Goal: Communication & Community: Answer question/provide support

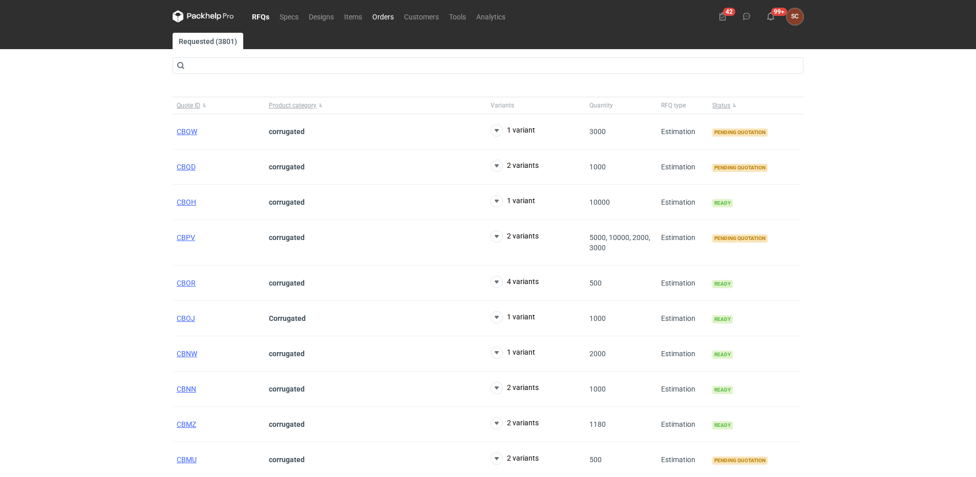
click at [389, 15] on link "Orders" at bounding box center [383, 16] width 32 height 12
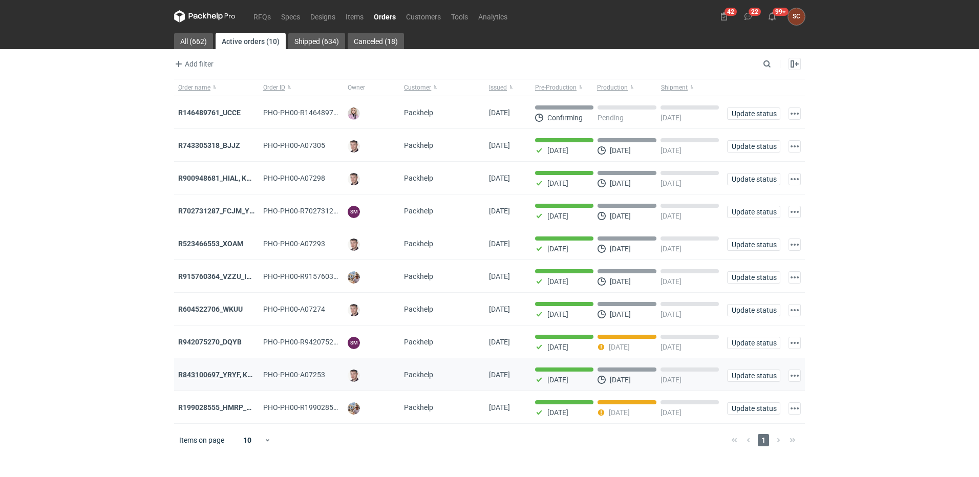
click at [230, 378] on strong "R843100697_YRYF, KUZP" at bounding box center [219, 375] width 83 height 8
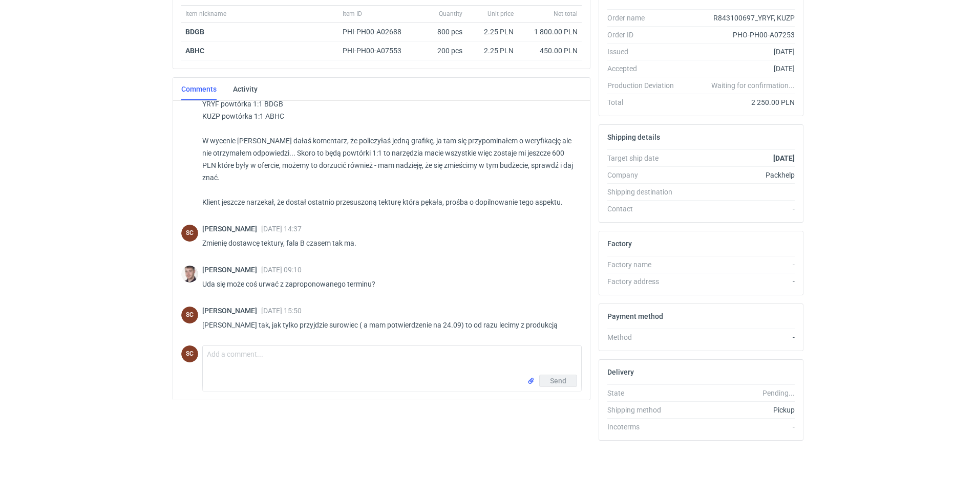
scroll to position [181, 0]
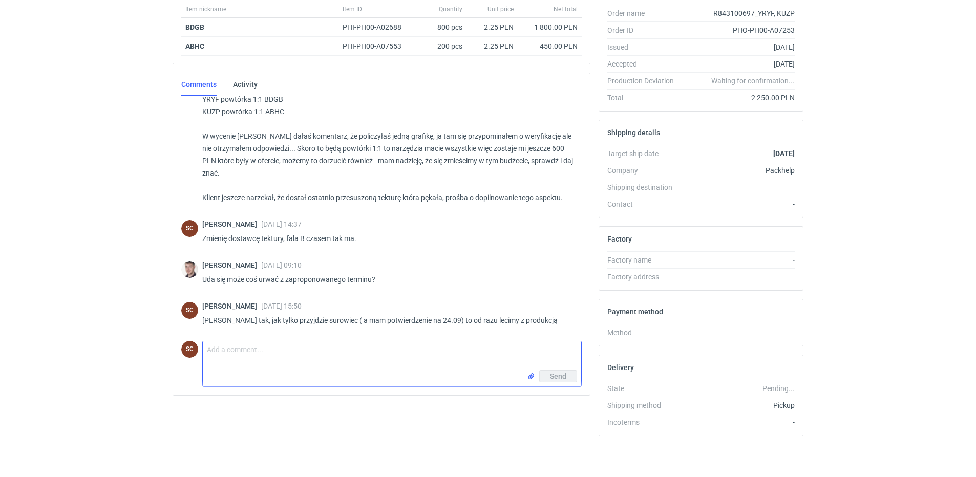
click at [239, 354] on textarea "Comment message" at bounding box center [392, 356] width 378 height 29
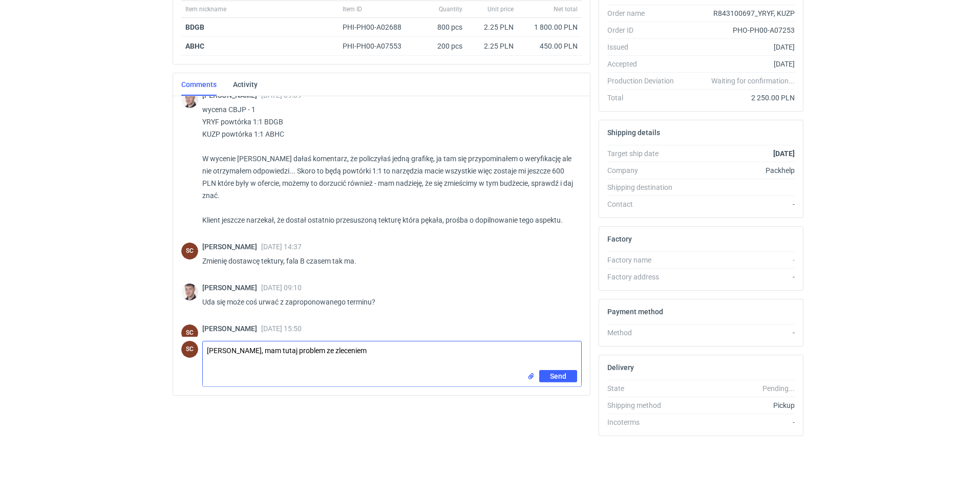
scroll to position [0, 0]
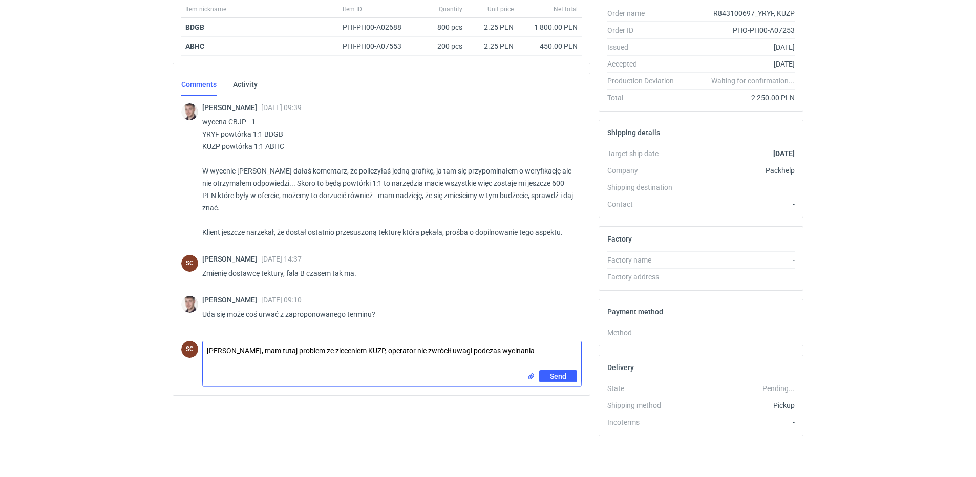
click at [520, 350] on textarea "Maćku, mam tutaj problem ze zleceniem KUZP, operator nie zwrócił uwagi podczas …" at bounding box center [392, 356] width 378 height 29
click at [517, 348] on textarea "Maćku, mam tutaj problem ze zleceniem KUZP, operator nie zwrócił uwagi podczas …" at bounding box center [392, 356] width 378 height 29
click at [262, 351] on textarea "Maćku, mam tutaj problem ze zleceniem KUZP, operator nie zwrócił uwagi podczas …" at bounding box center [392, 356] width 378 height 29
click at [241, 362] on textarea "Maćku, mam tutaj problem ze zleceniem KUZP, operator nie zwrócił uwagi podczas …" at bounding box center [392, 356] width 378 height 29
type textarea "Maćku, mam tutaj problem ze zleceniem KUZP, operator nie zwrócił uwagi podczas …"
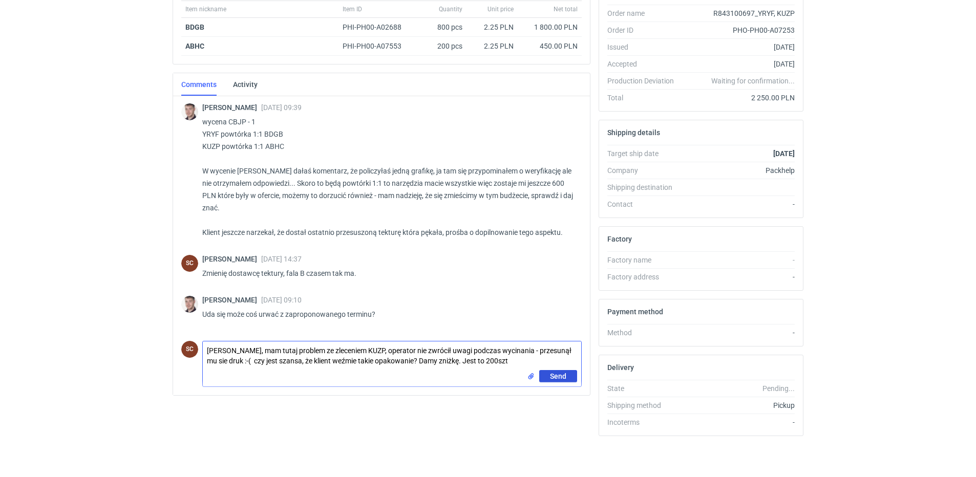
click at [547, 376] on button "Send" at bounding box center [558, 376] width 38 height 12
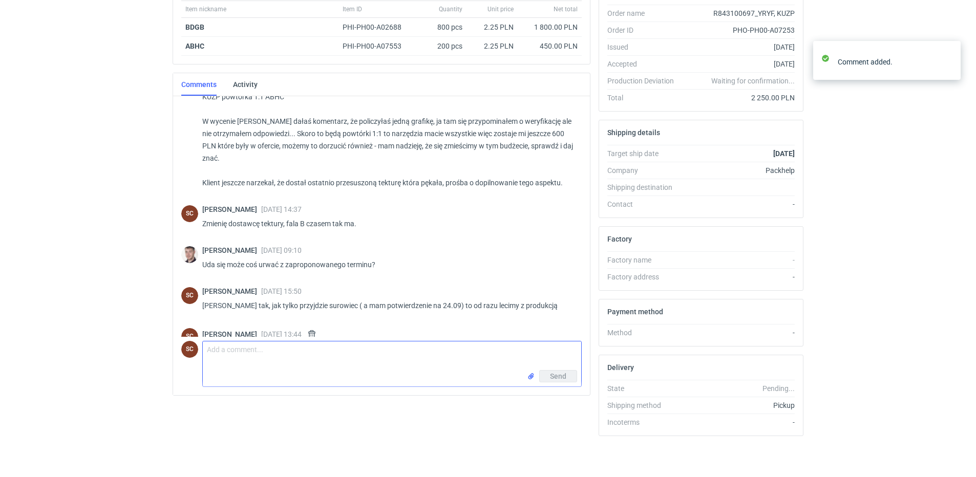
scroll to position [92, 0]
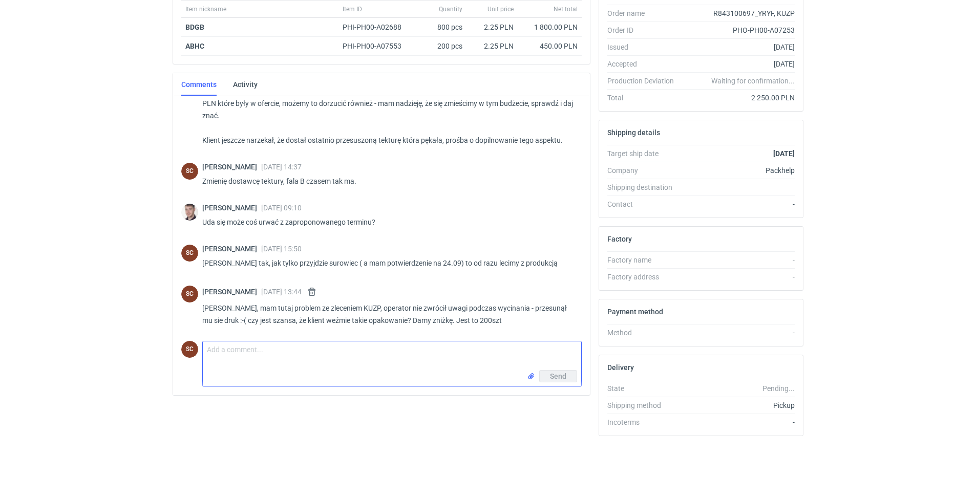
click at [250, 347] on textarea "Comment message" at bounding box center [392, 356] width 378 height 29
type textarea "Zdjęcie"
click at [531, 376] on input "file" at bounding box center [531, 376] width 8 height 11
click at [550, 401] on span "Send" at bounding box center [558, 398] width 16 height 7
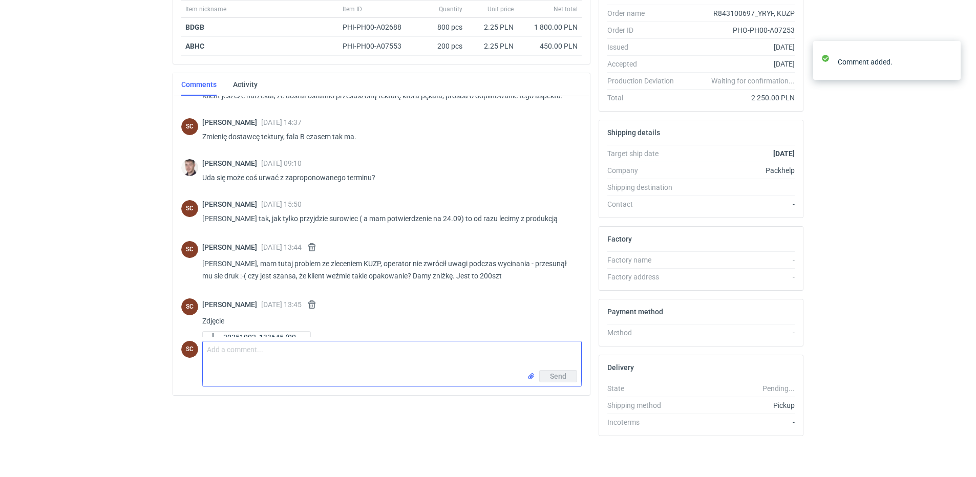
scroll to position [152, 0]
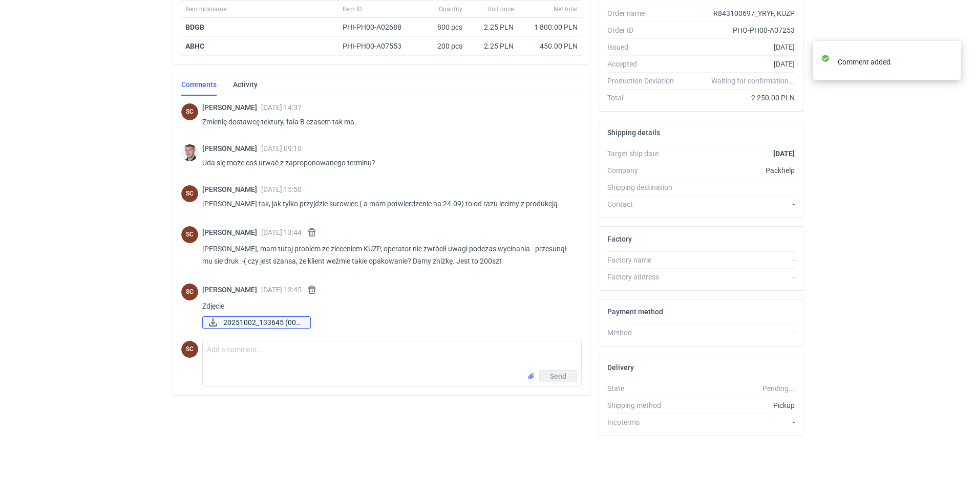
click at [261, 322] on span "20251002_133645 (002..." at bounding box center [262, 322] width 79 height 11
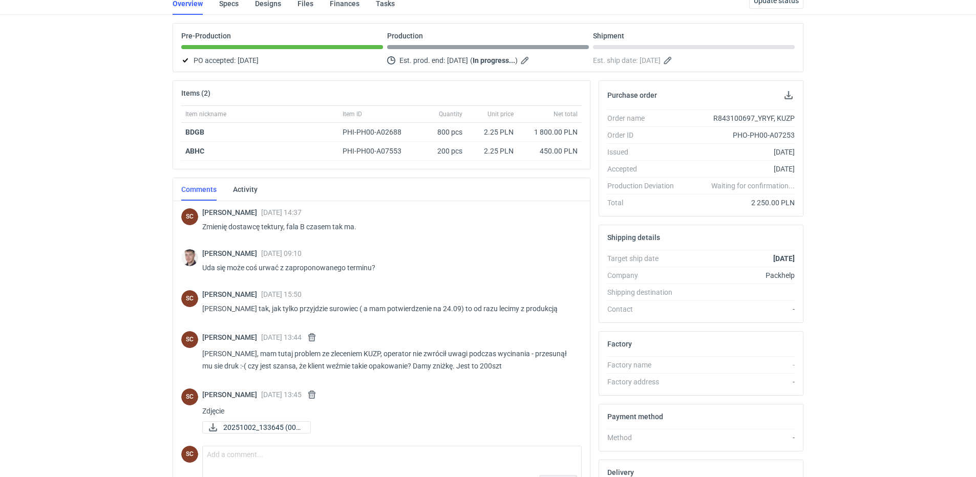
scroll to position [0, 0]
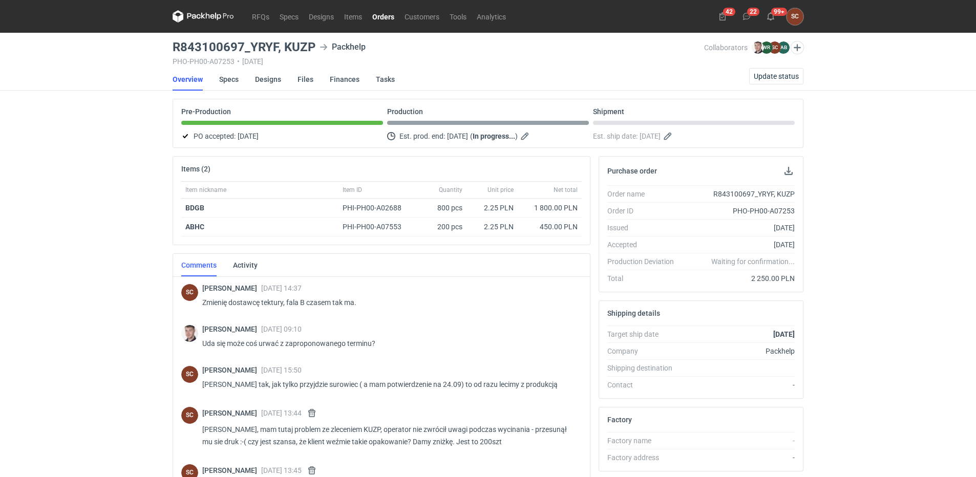
click at [385, 14] on link "Orders" at bounding box center [383, 16] width 32 height 12
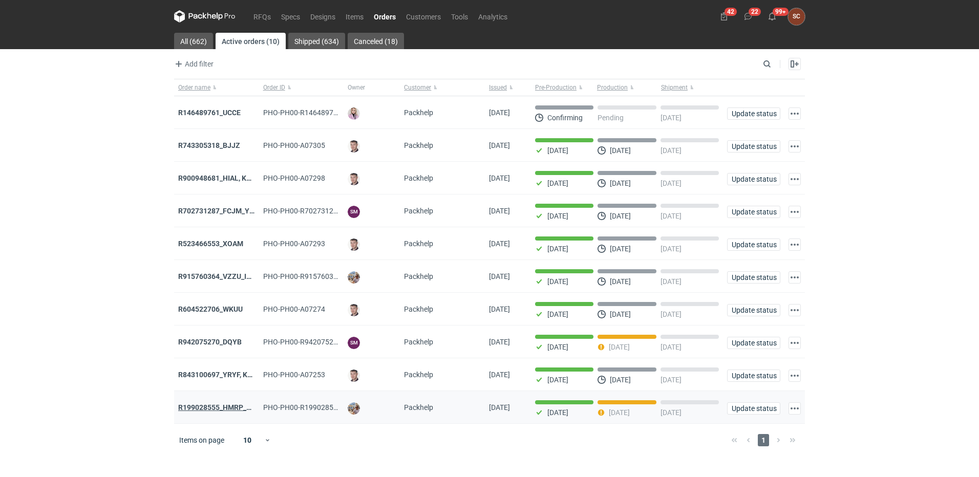
click at [217, 412] on strong "R199028555_HMRP_BKJH_VHKJ_ZOBC" at bounding box center [243, 408] width 130 height 8
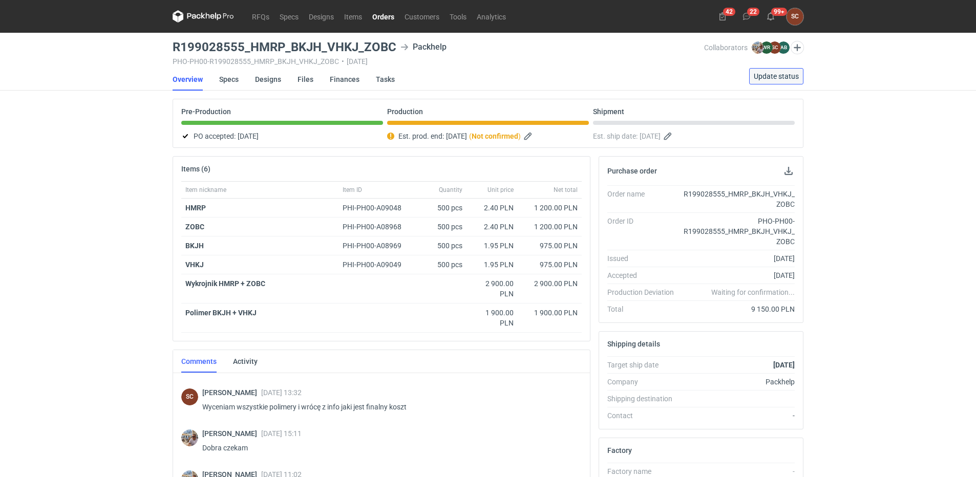
click at [781, 74] on span "Update status" at bounding box center [776, 76] width 45 height 7
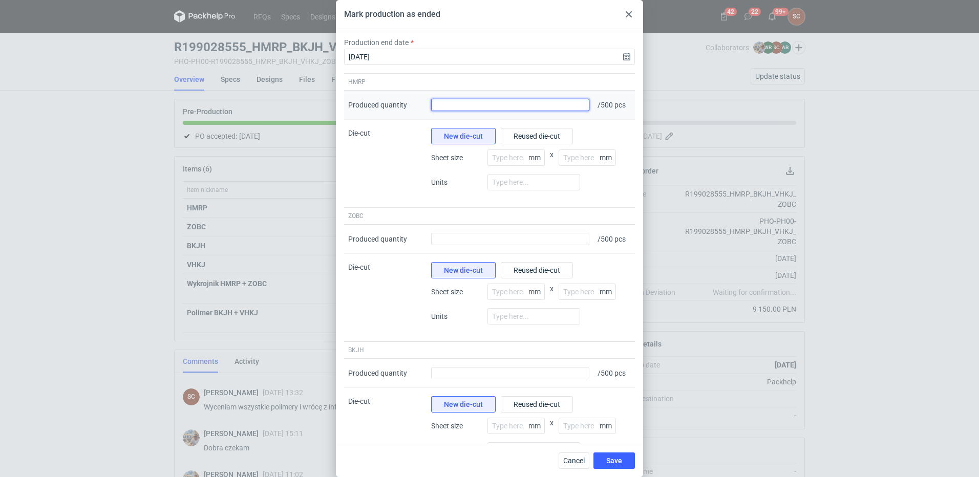
click at [453, 109] on input "Produced quantity" at bounding box center [510, 105] width 158 height 12
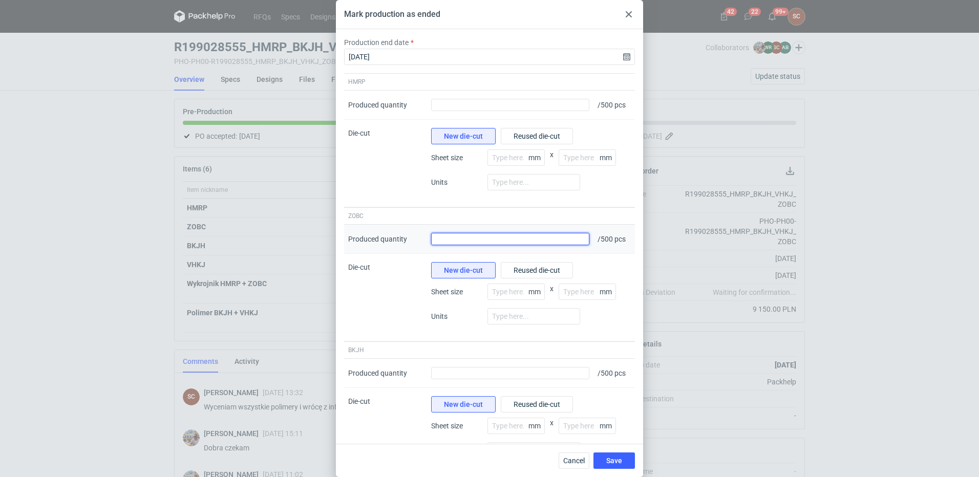
click at [468, 239] on input "Produced quantity" at bounding box center [510, 239] width 158 height 12
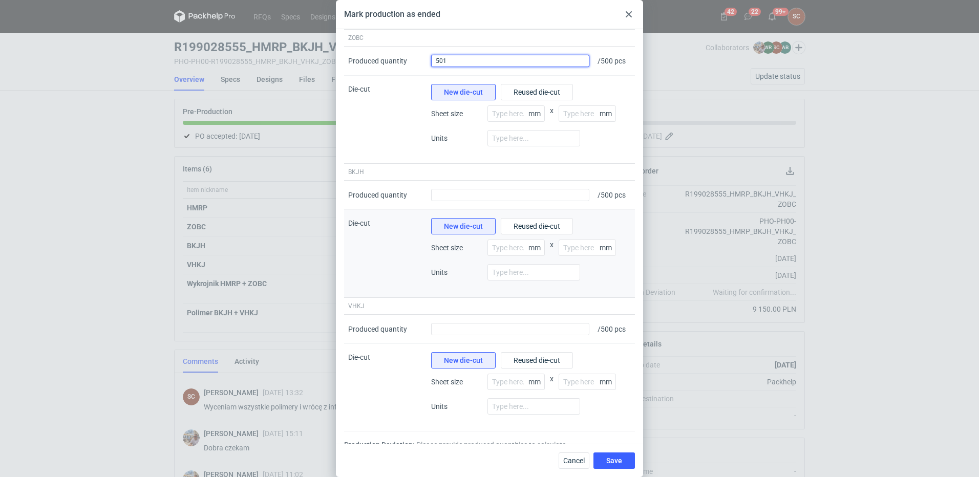
scroll to position [188, 0]
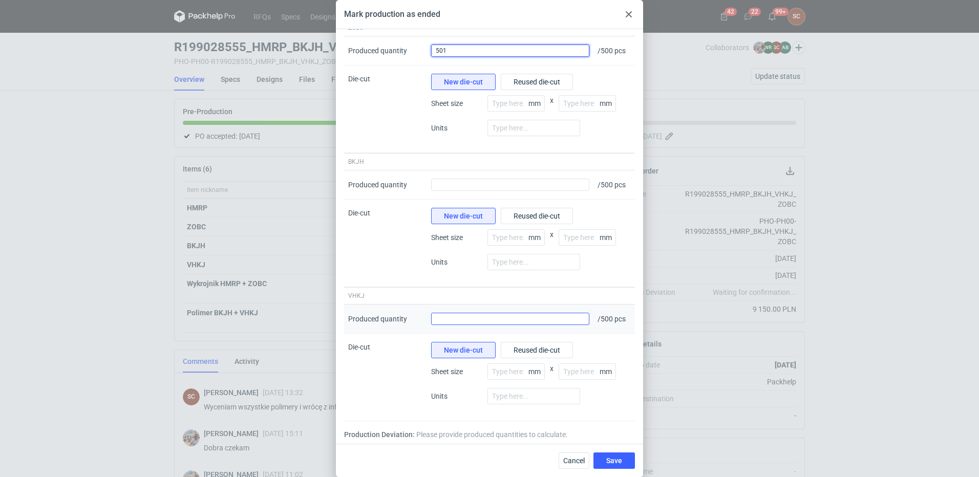
type input "501"
click at [482, 322] on input "Produced quantity" at bounding box center [510, 319] width 158 height 12
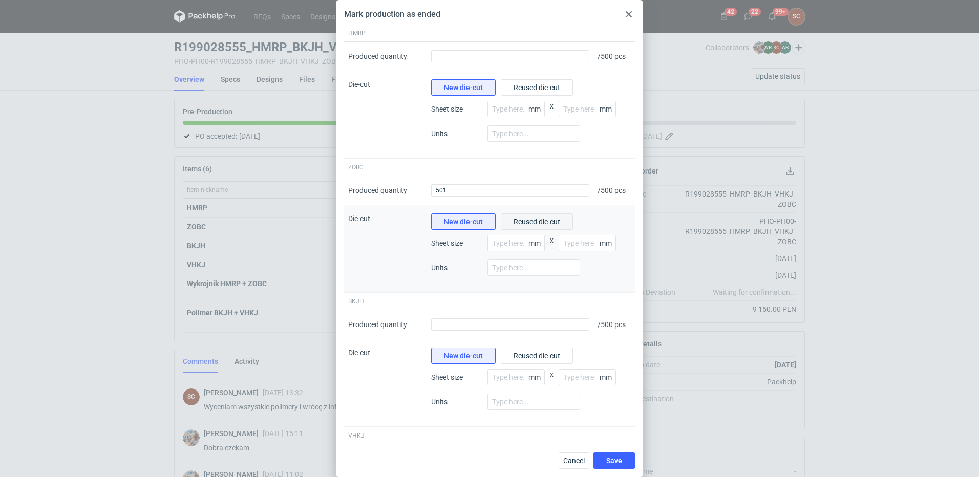
scroll to position [35, 0]
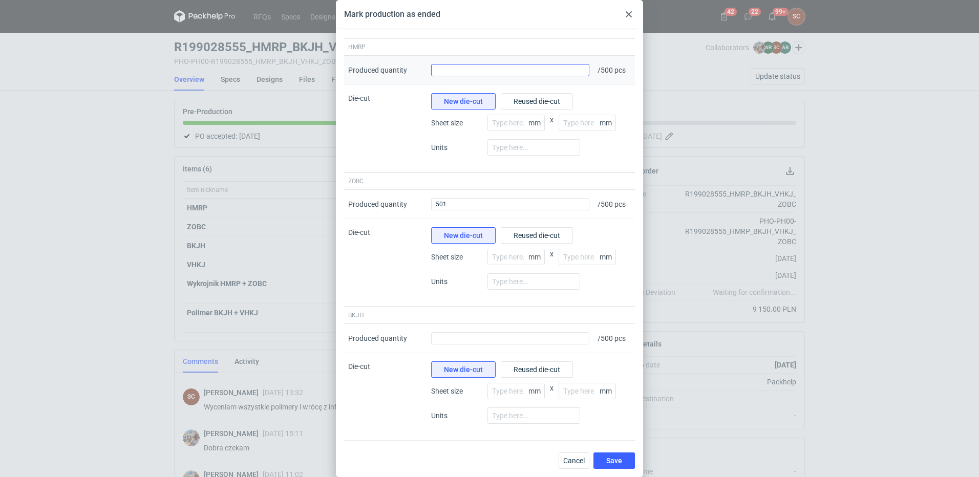
type input "501"
click at [471, 70] on input "Produced quantity" at bounding box center [510, 70] width 158 height 12
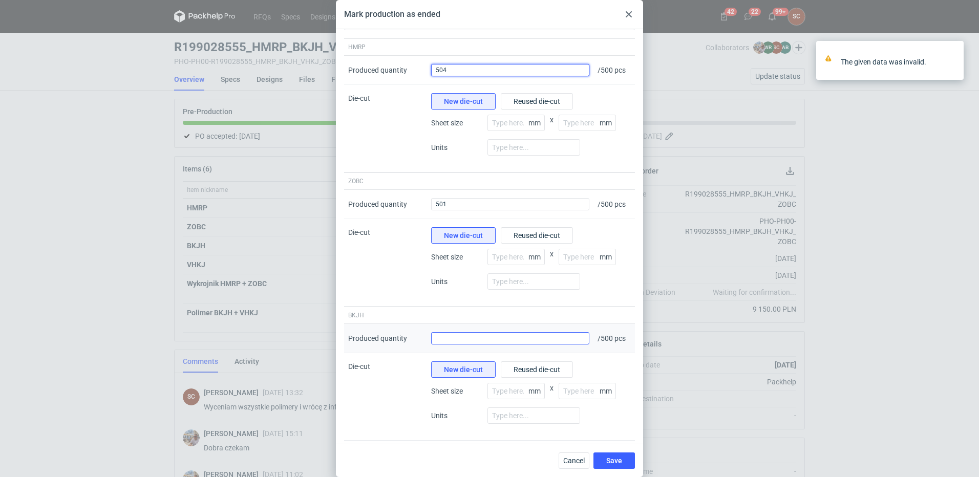
type input "504"
click at [452, 342] on input "Produced quantity" at bounding box center [510, 338] width 158 height 12
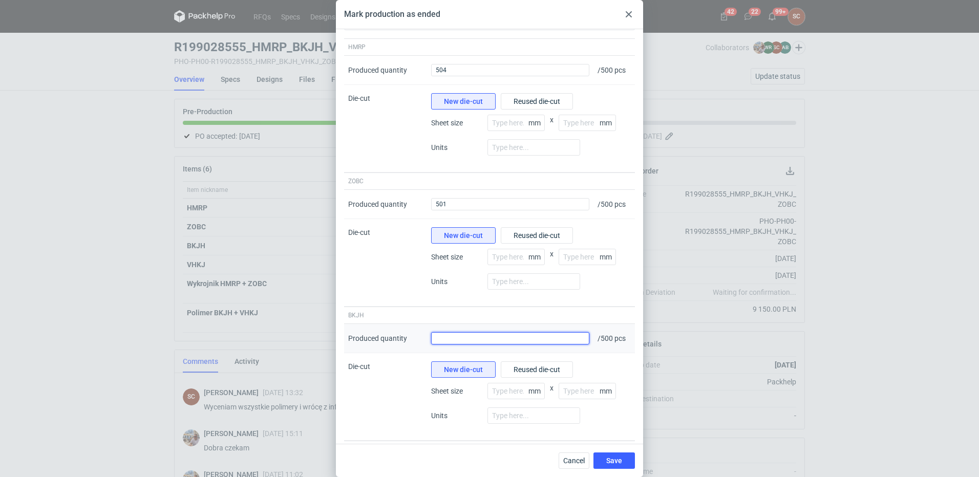
click at [453, 341] on input "Produced quantity" at bounding box center [510, 338] width 158 height 12
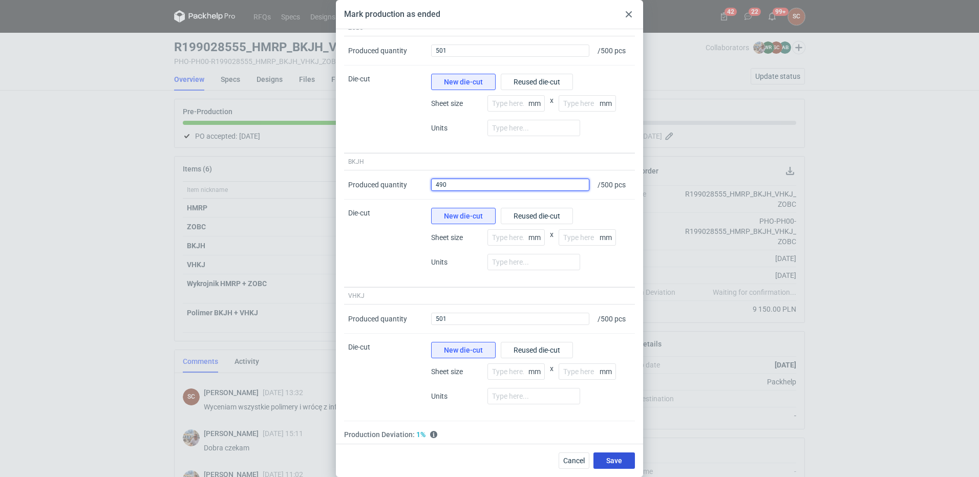
type input "490"
click at [613, 463] on span "Save" at bounding box center [614, 460] width 16 height 7
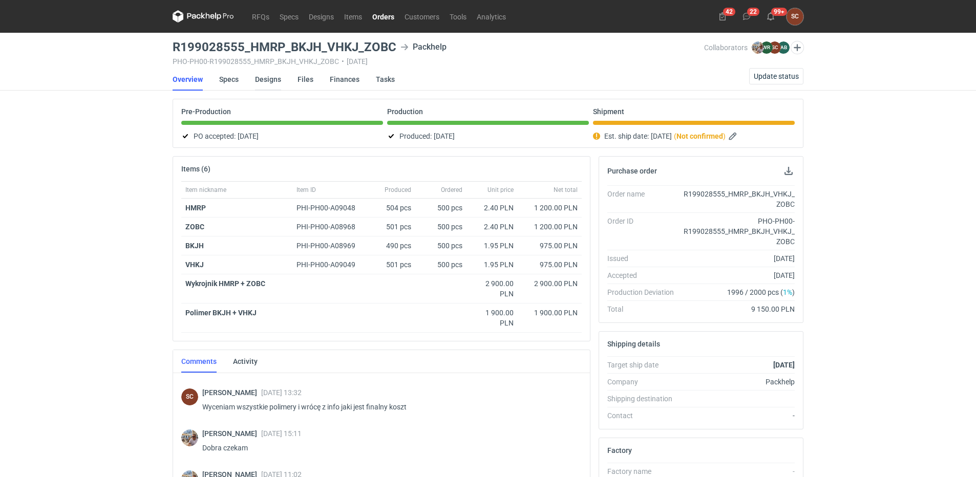
click at [263, 78] on link "Designs" at bounding box center [268, 79] width 26 height 23
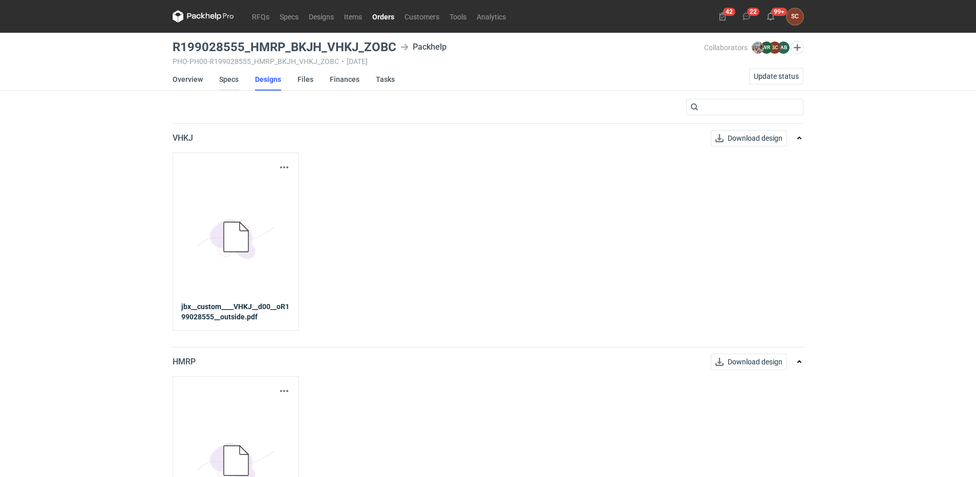
click at [227, 75] on link "Specs" at bounding box center [228, 79] width 19 height 23
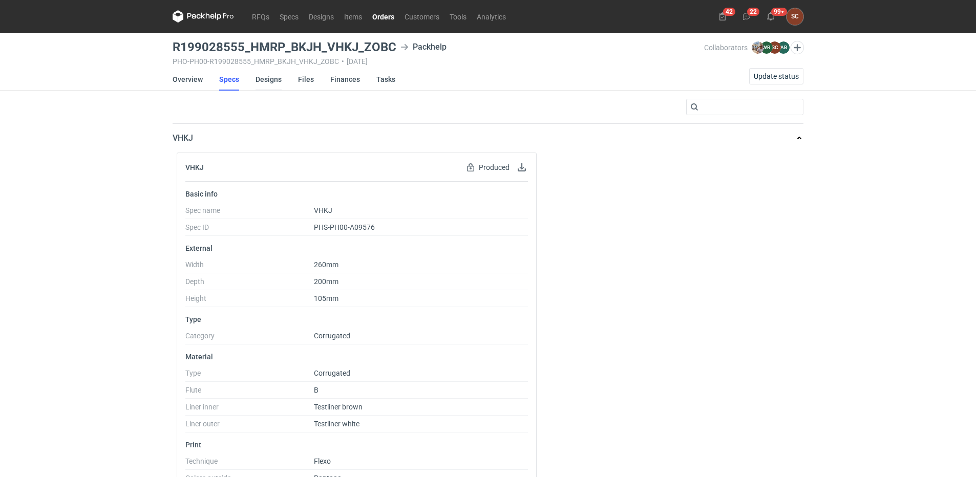
click at [265, 80] on link "Designs" at bounding box center [269, 79] width 26 height 23
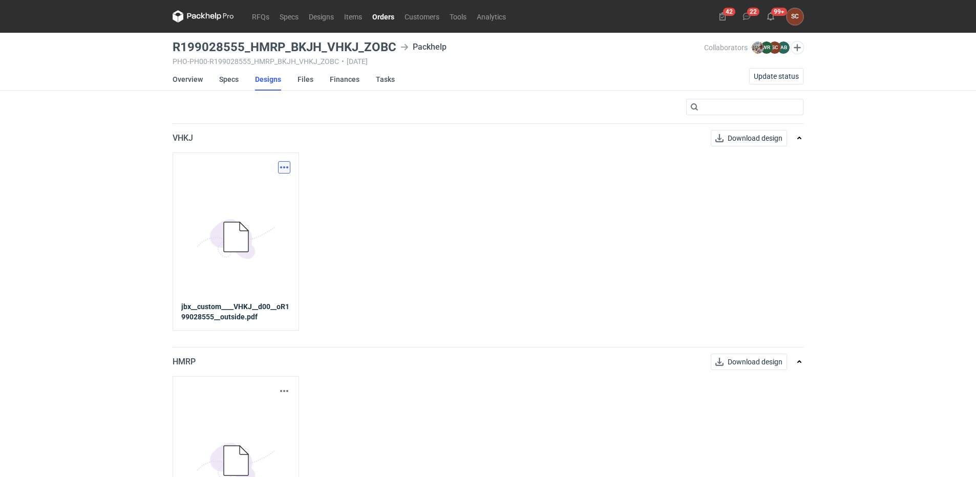
click at [282, 167] on button "button" at bounding box center [284, 167] width 12 height 12
click at [248, 196] on link "Download design part" at bounding box center [239, 190] width 94 height 16
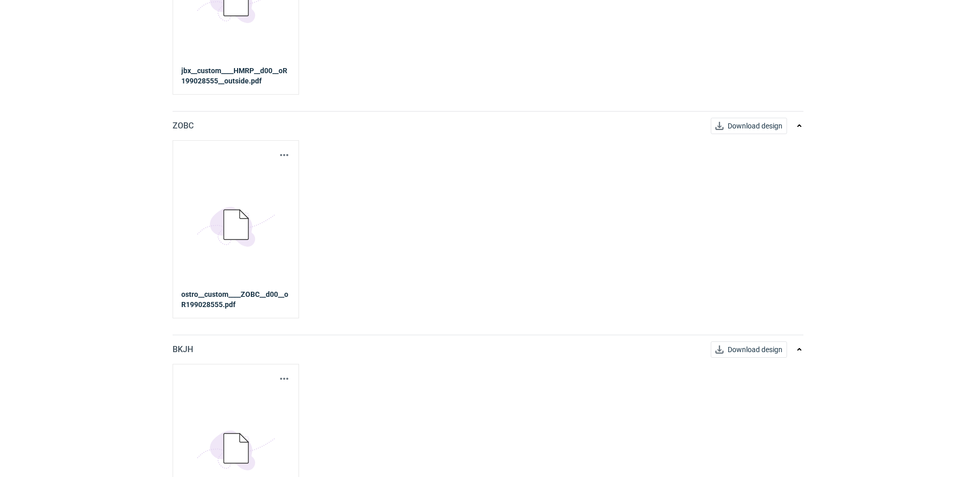
scroll to position [512, 0]
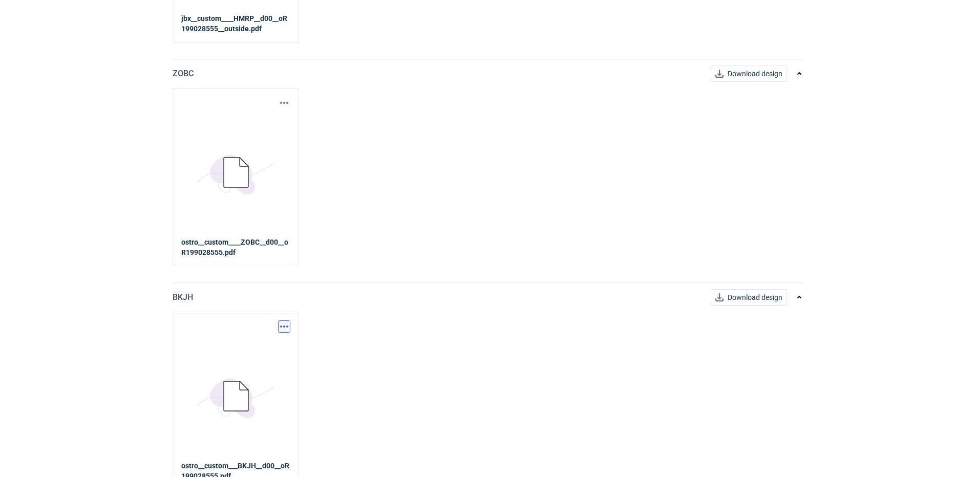
click at [283, 324] on button "button" at bounding box center [284, 327] width 12 height 12
click at [260, 347] on link "Download design part" at bounding box center [239, 349] width 94 height 16
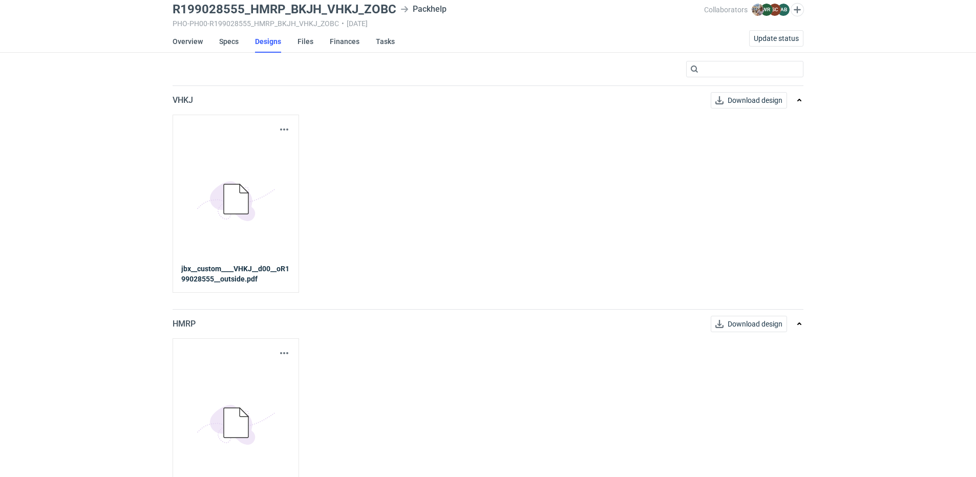
scroll to position [0, 0]
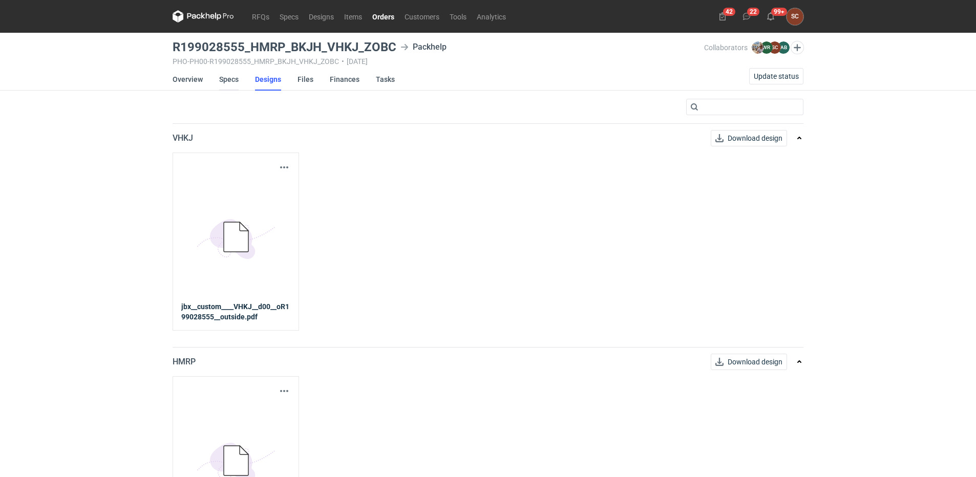
click at [229, 78] on link "Specs" at bounding box center [228, 79] width 19 height 23
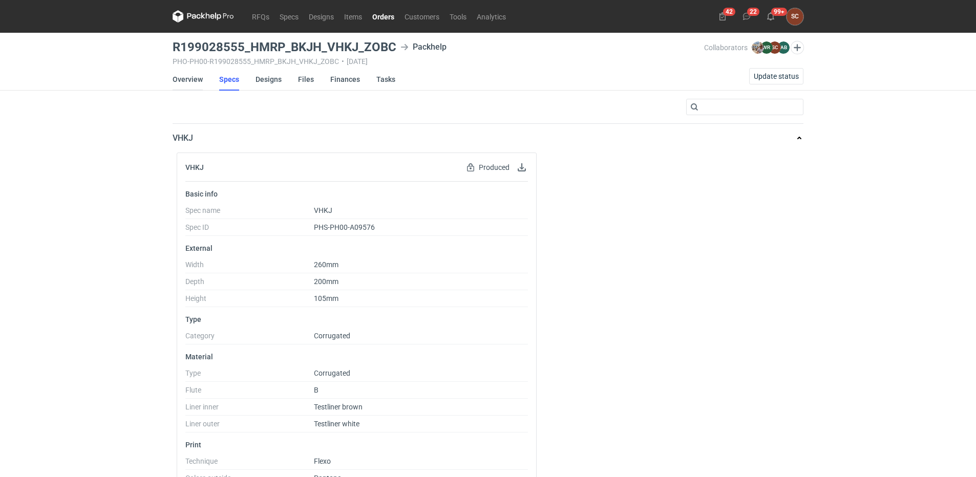
click at [192, 77] on link "Overview" at bounding box center [188, 79] width 30 height 23
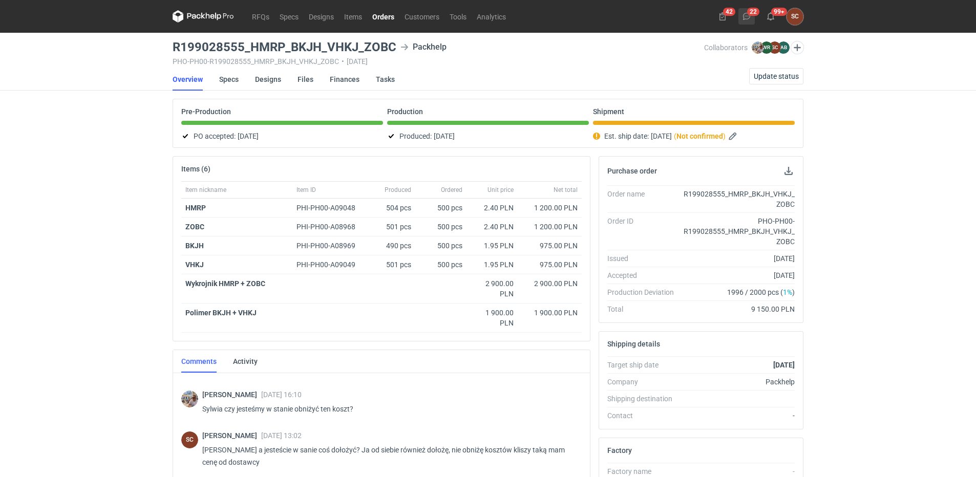
click at [748, 14] on icon at bounding box center [747, 16] width 8 height 8
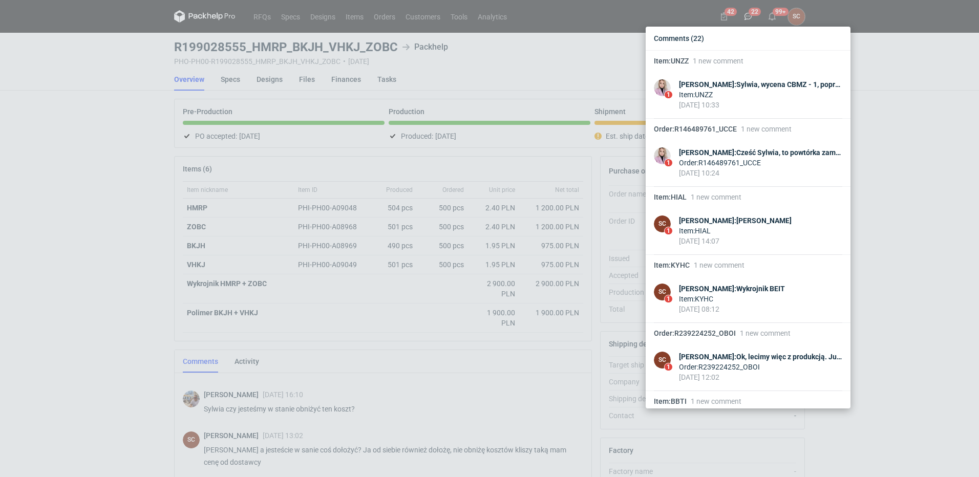
click at [96, 253] on div "Comments (22) Item : UNZZ 1 new comment 1 Klaudia Wiśniewska : Sylwia, wycena C…" at bounding box center [489, 238] width 979 height 477
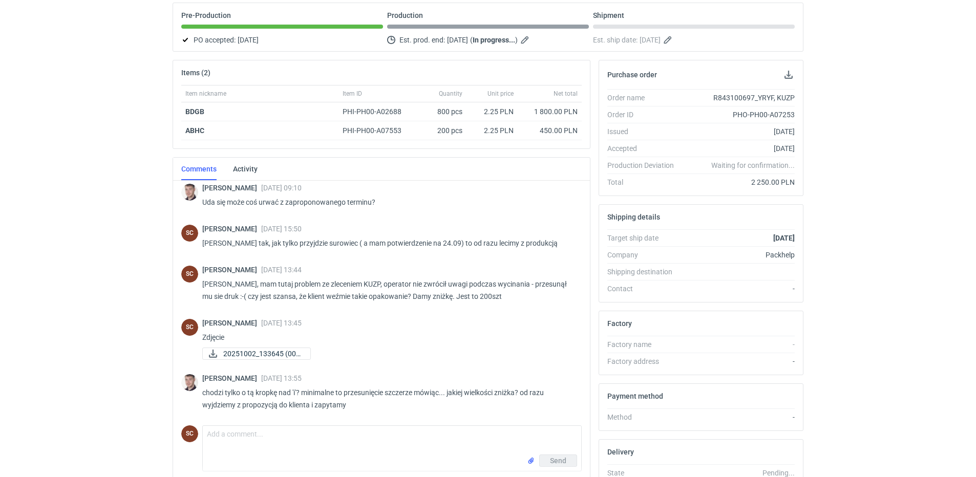
scroll to position [181, 0]
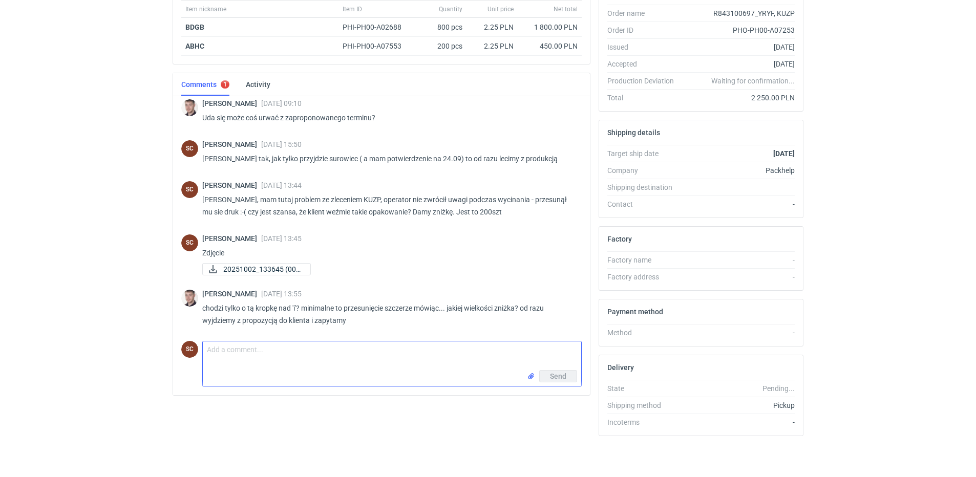
click at [311, 359] on textarea "Comment message" at bounding box center [392, 356] width 378 height 29
click at [242, 271] on span "20251002_133645 (002..." at bounding box center [262, 269] width 79 height 11
click at [260, 357] on textarea "Comment message" at bounding box center [392, 356] width 378 height 29
type textarea "Zobacz teraz"
click at [531, 376] on input "file" at bounding box center [531, 376] width 8 height 11
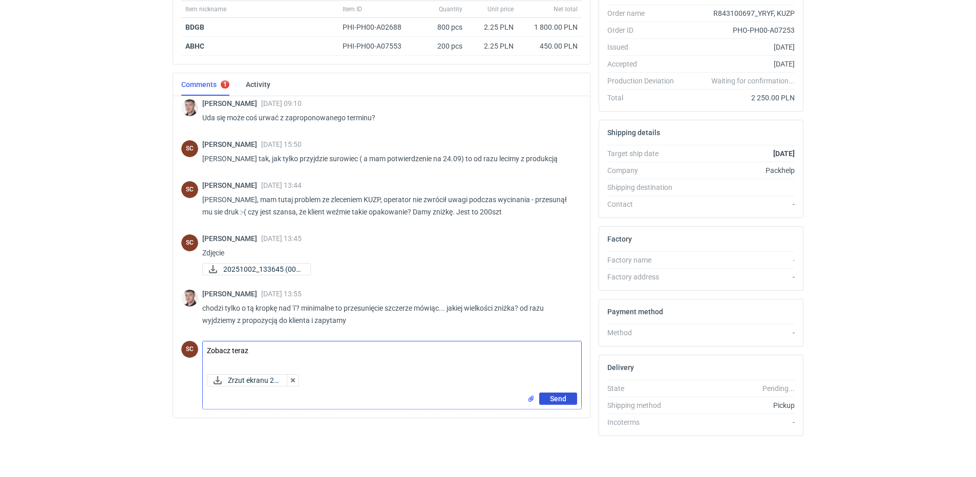
click at [554, 398] on span "Send" at bounding box center [558, 398] width 16 height 7
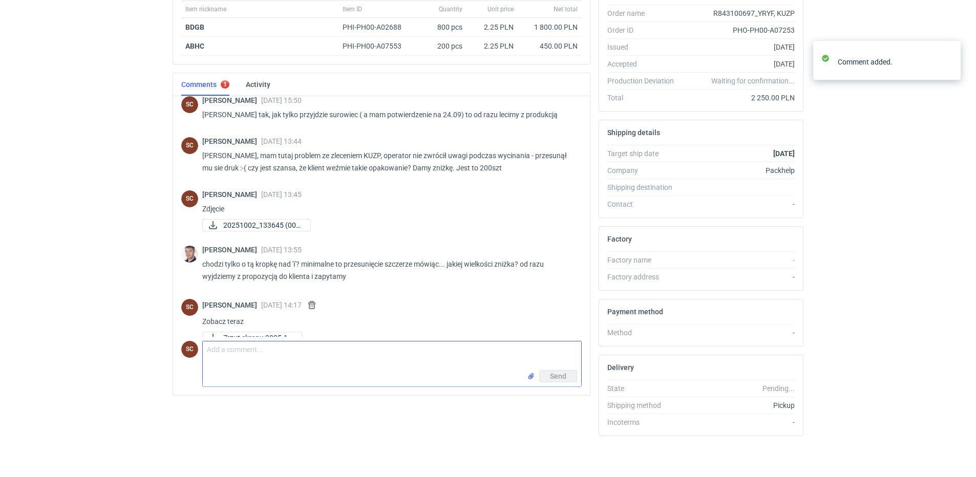
scroll to position [256, 0]
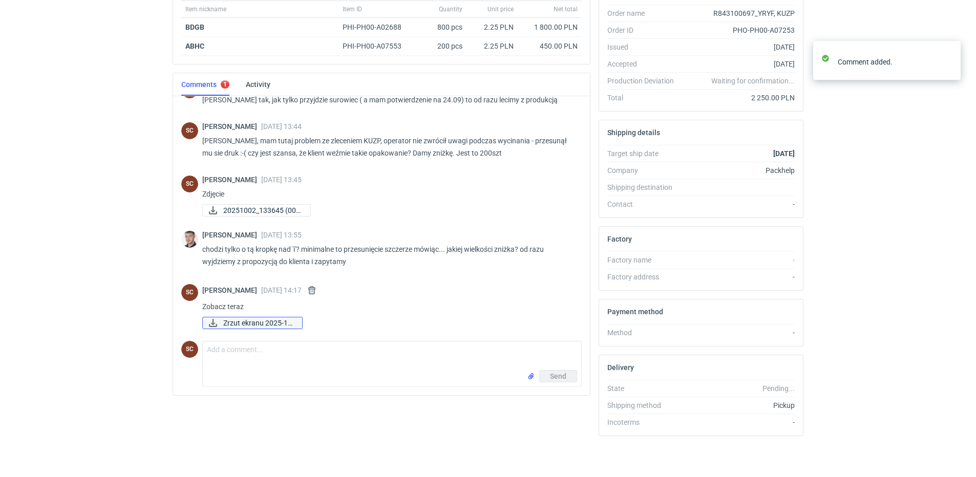
click at [261, 326] on span "Zrzut ekranu 2025-10..." at bounding box center [258, 322] width 71 height 11
click at [917, 243] on div "RFQs Specs Designs Items Orders Customers Tools Analytics 42 23 99+ SC Sylwia C…" at bounding box center [488, 57] width 976 height 477
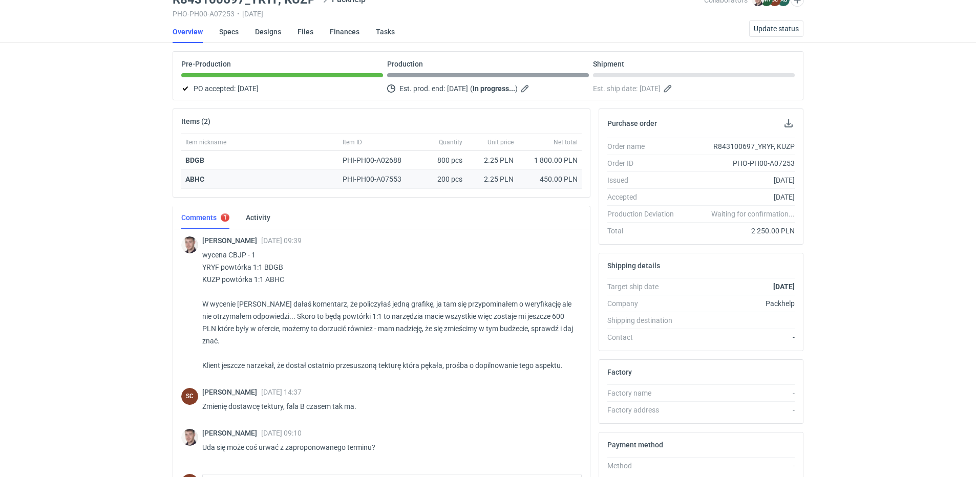
scroll to position [0, 0]
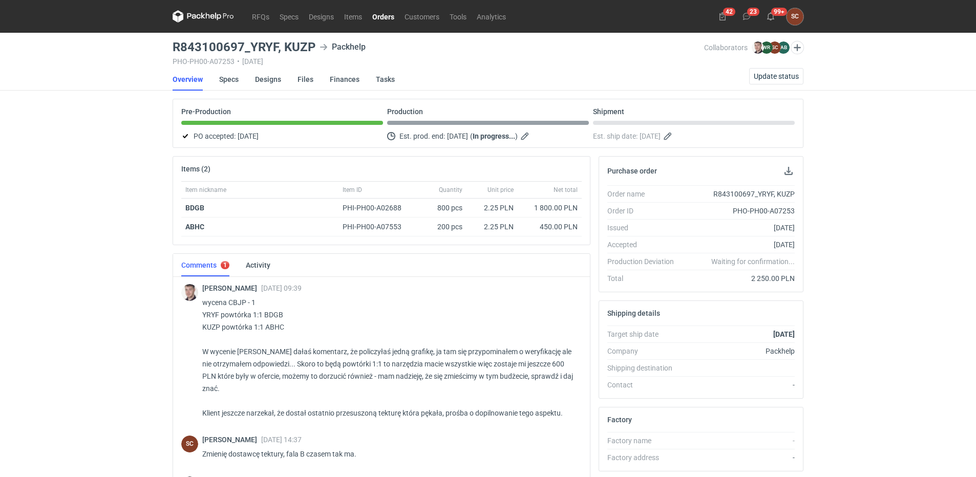
click at [382, 16] on link "Orders" at bounding box center [383, 16] width 32 height 12
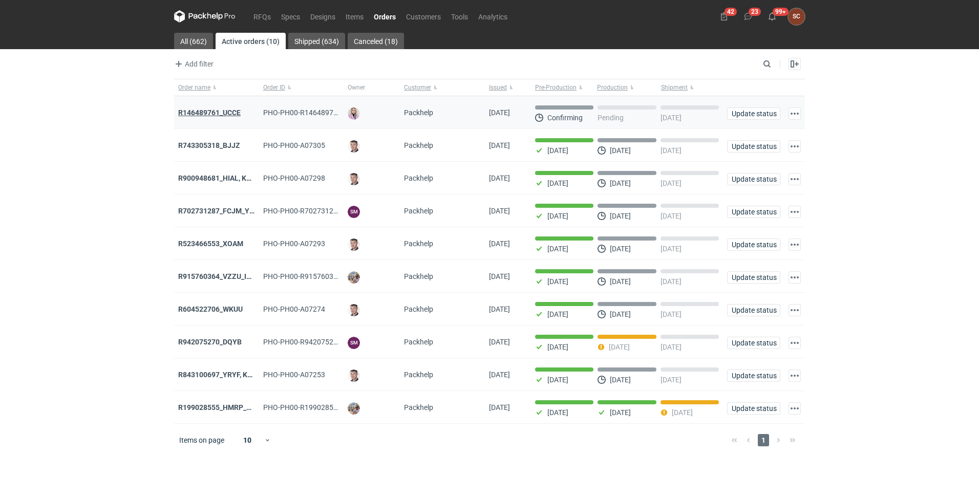
click at [223, 114] on strong "R146489761_UCCE" at bounding box center [209, 113] width 62 height 8
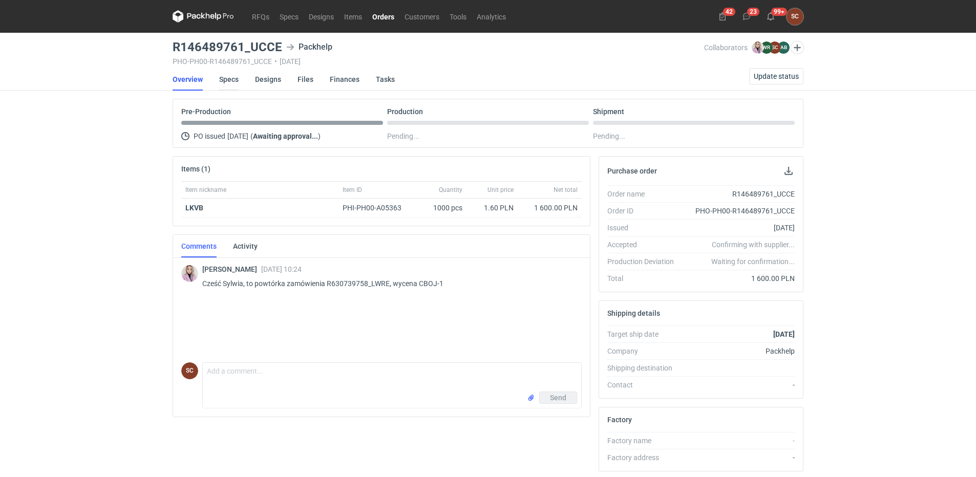
click at [233, 77] on link "Specs" at bounding box center [228, 79] width 19 height 23
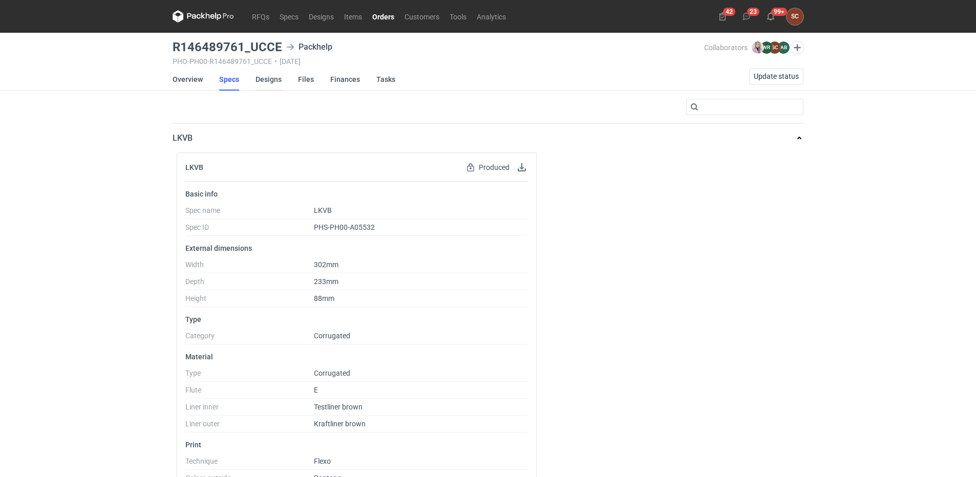
click at [270, 78] on link "Designs" at bounding box center [269, 79] width 26 height 23
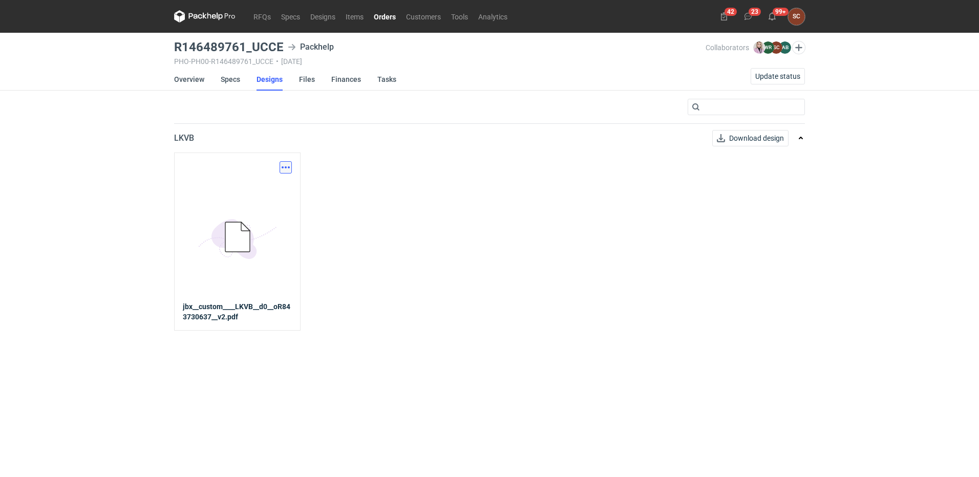
click at [287, 167] on button "button" at bounding box center [286, 167] width 12 height 12
click at [270, 188] on link "Download design part" at bounding box center [241, 190] width 94 height 16
click at [186, 75] on link "Overview" at bounding box center [189, 79] width 30 height 23
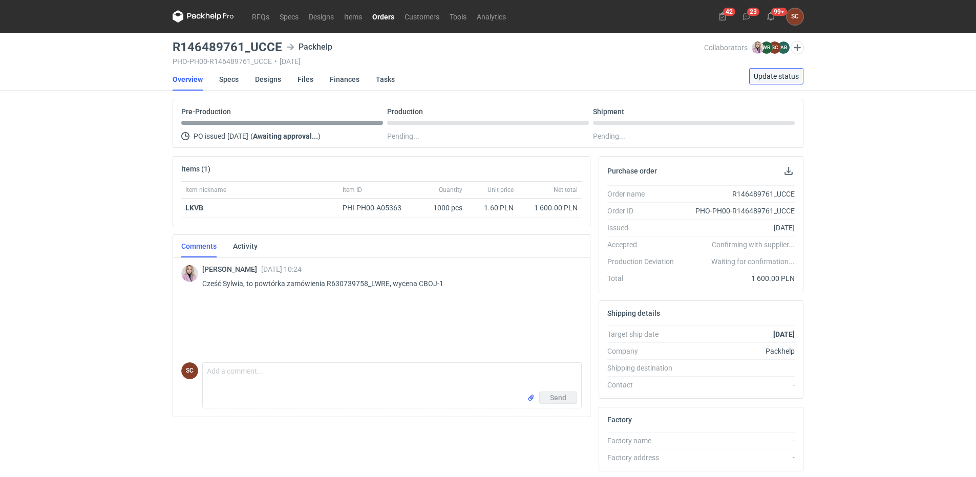
click at [789, 78] on span "Update status" at bounding box center [776, 76] width 45 height 7
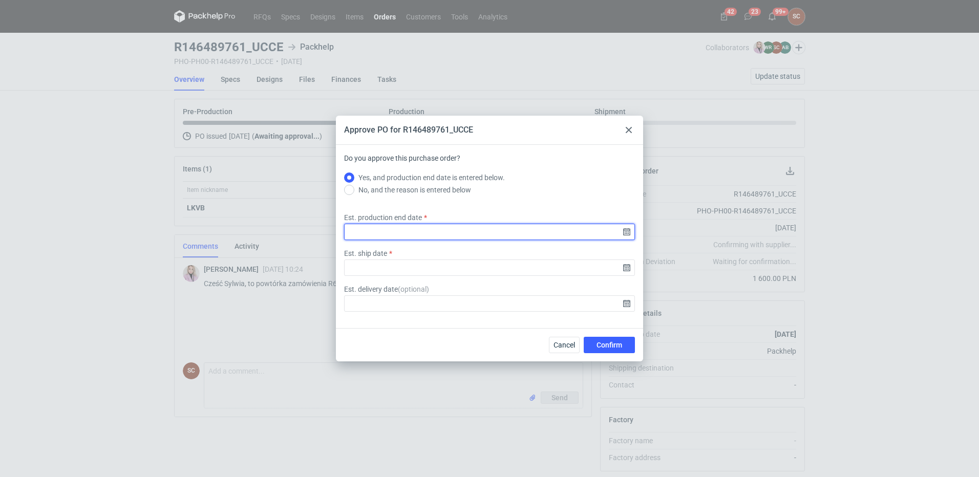
click at [626, 232] on input "Est. production end date" at bounding box center [489, 232] width 291 height 16
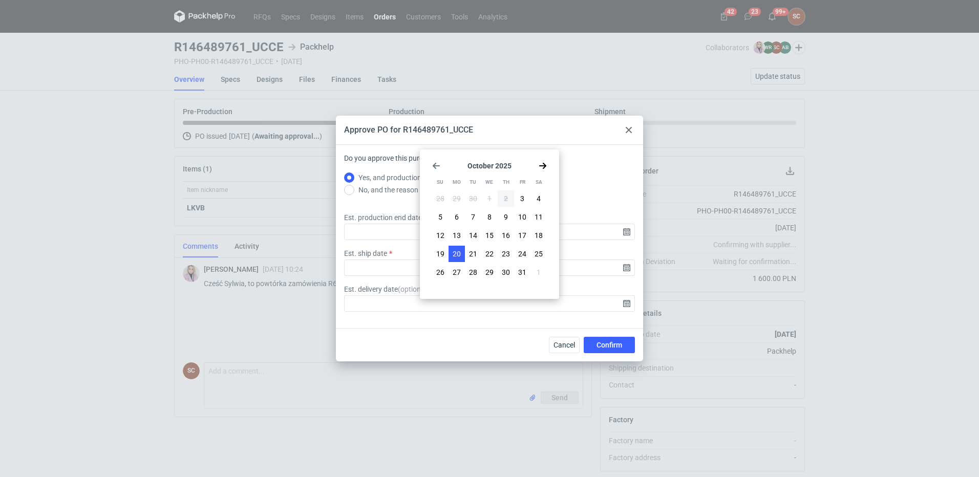
click at [451, 256] on button "20" at bounding box center [457, 254] width 16 height 16
type input "2025-10-20"
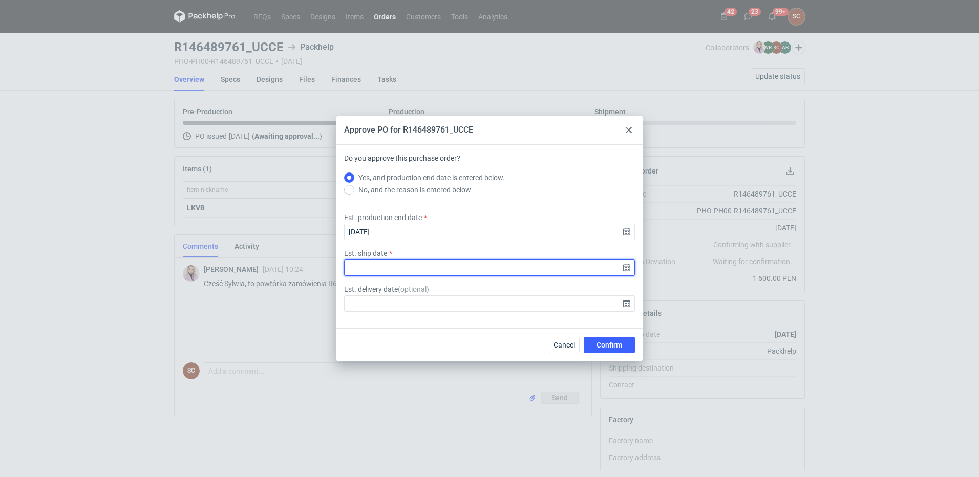
click at [628, 268] on input "Est. ship date" at bounding box center [489, 268] width 291 height 16
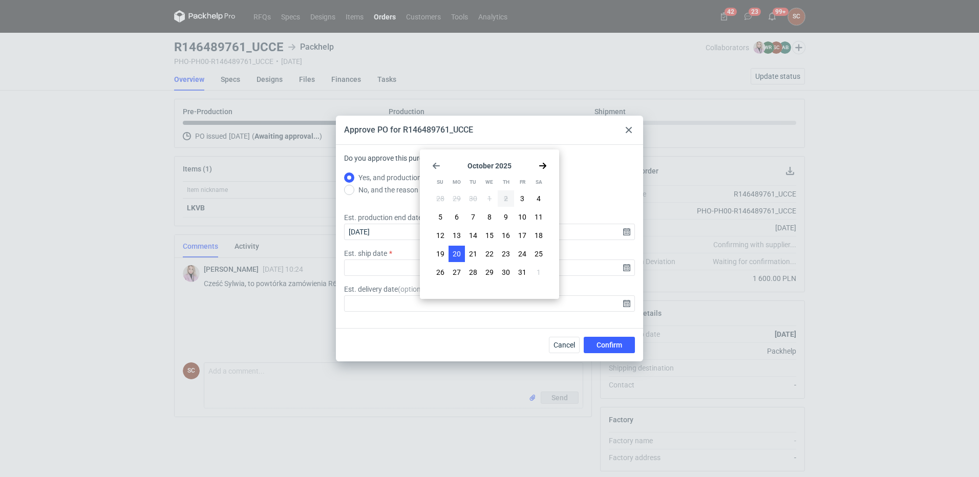
click at [453, 256] on span "20" at bounding box center [457, 254] width 8 height 10
type input "2025-10-20"
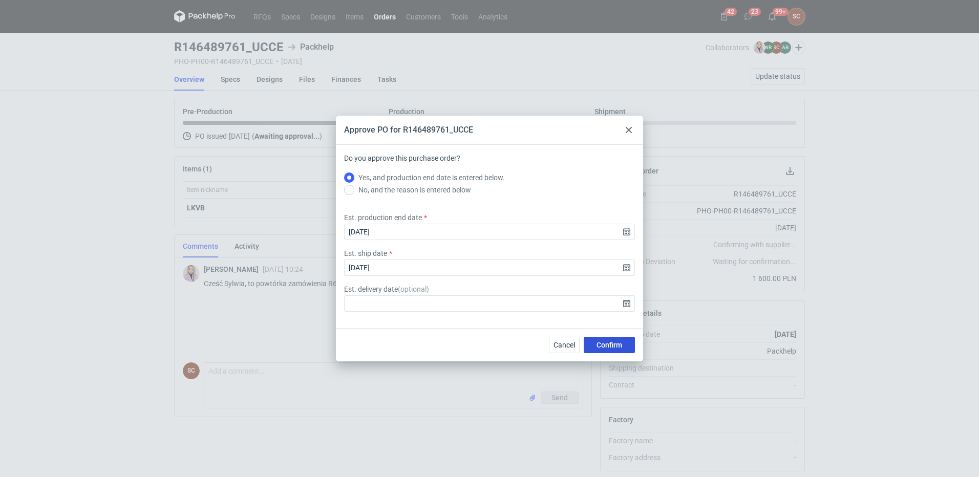
click at [601, 345] on span "Confirm" at bounding box center [610, 345] width 26 height 7
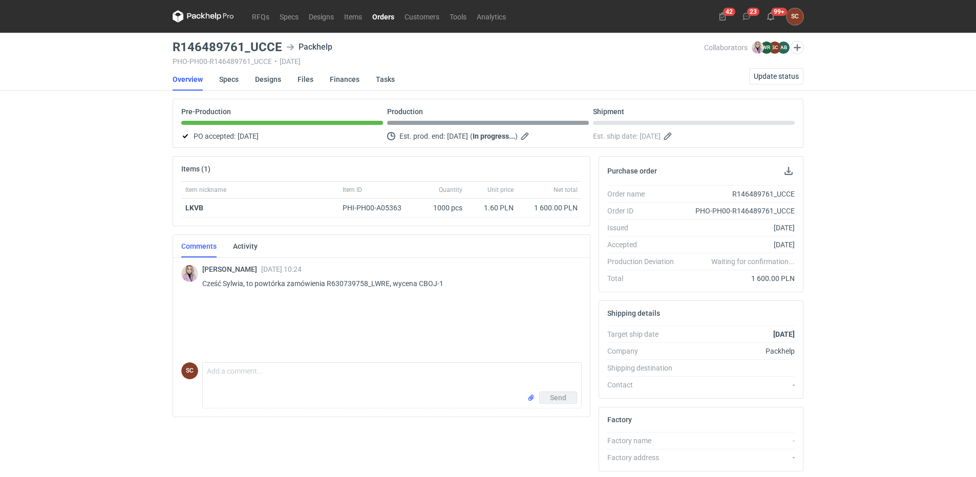
click at [388, 14] on link "Orders" at bounding box center [383, 16] width 32 height 12
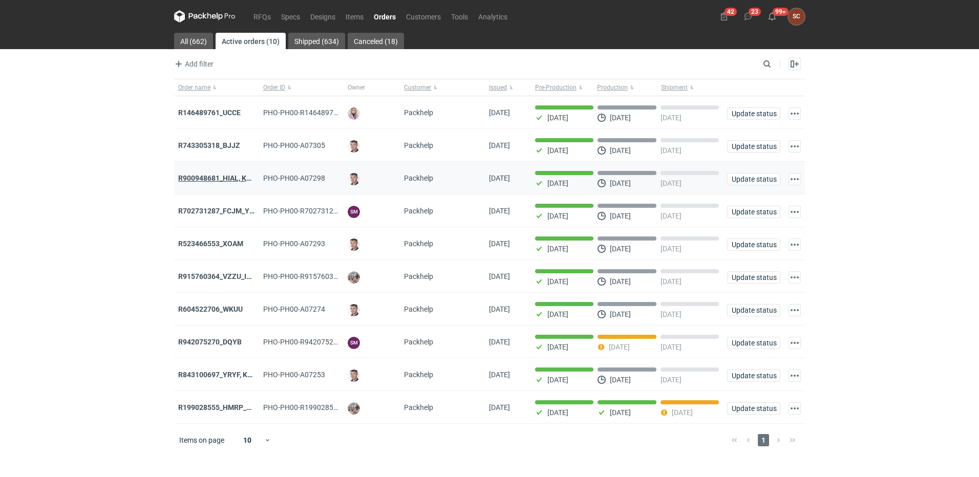
click at [222, 176] on strong "R900948681_HIAL, KMPI" at bounding box center [218, 178] width 81 height 8
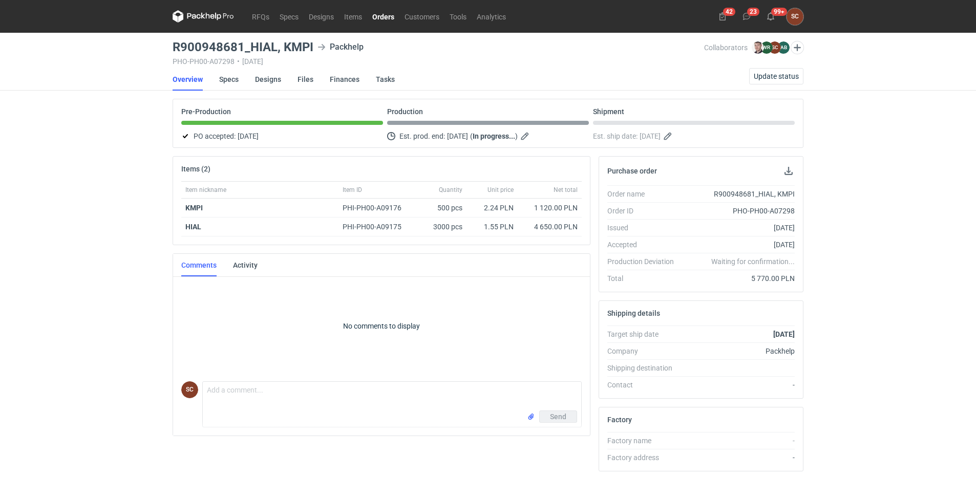
click at [380, 17] on link "Orders" at bounding box center [383, 16] width 32 height 12
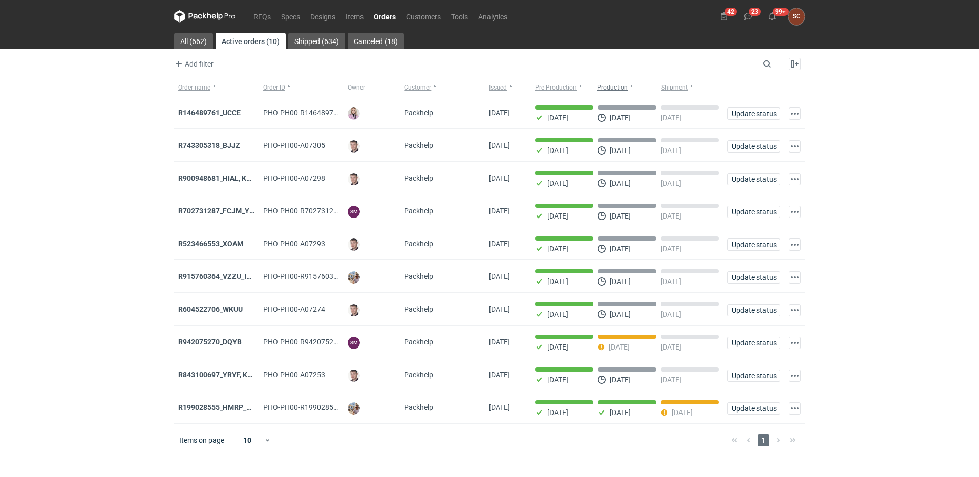
click at [632, 86] on button "Production" at bounding box center [627, 87] width 64 height 16
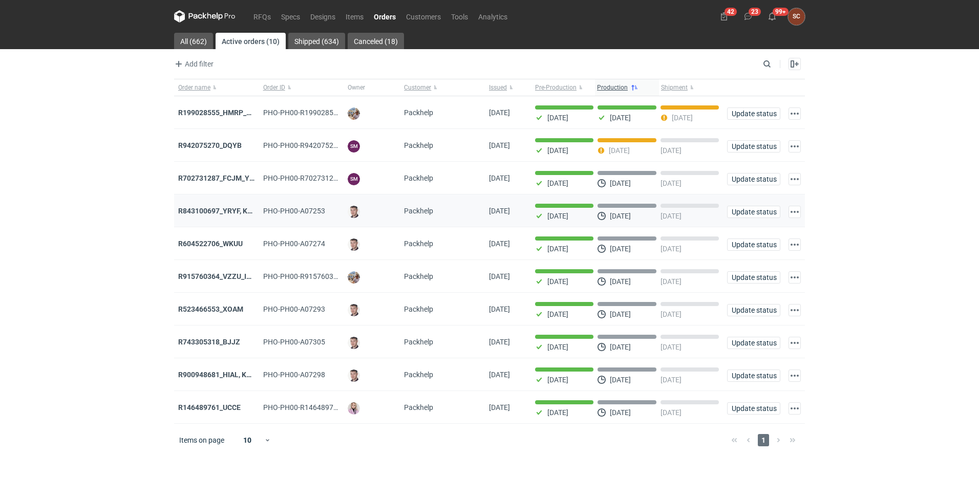
click at [219, 207] on div "R843100697_YRYF, KUZP" at bounding box center [216, 211] width 77 height 10
click at [221, 210] on strong "R843100697_YRYF, KUZP" at bounding box center [219, 211] width 83 height 8
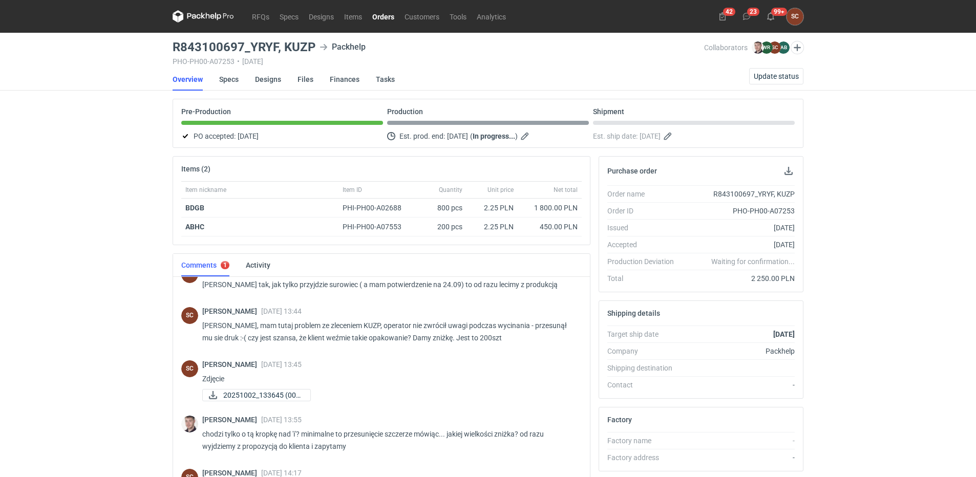
click at [380, 13] on link "Orders" at bounding box center [383, 16] width 32 height 12
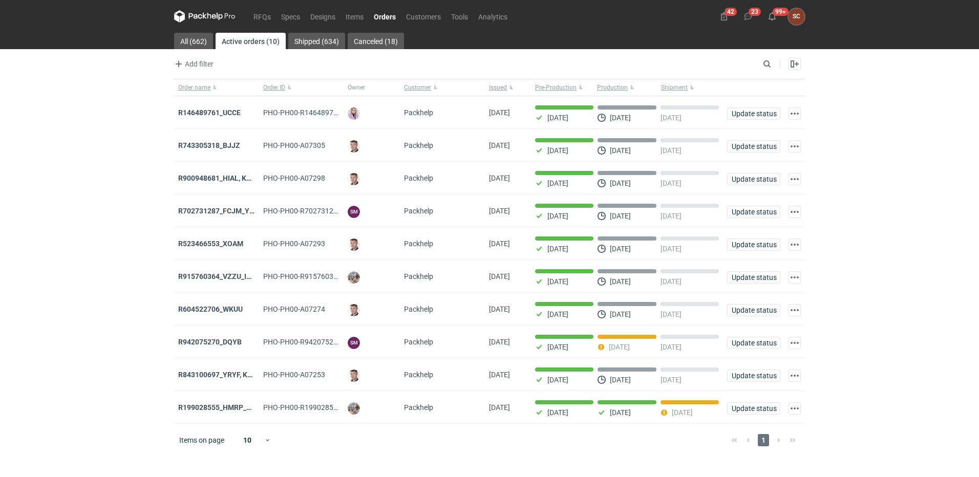
click at [231, 379] on strong "R843100697_YRYF, KUZP" at bounding box center [219, 375] width 83 height 8
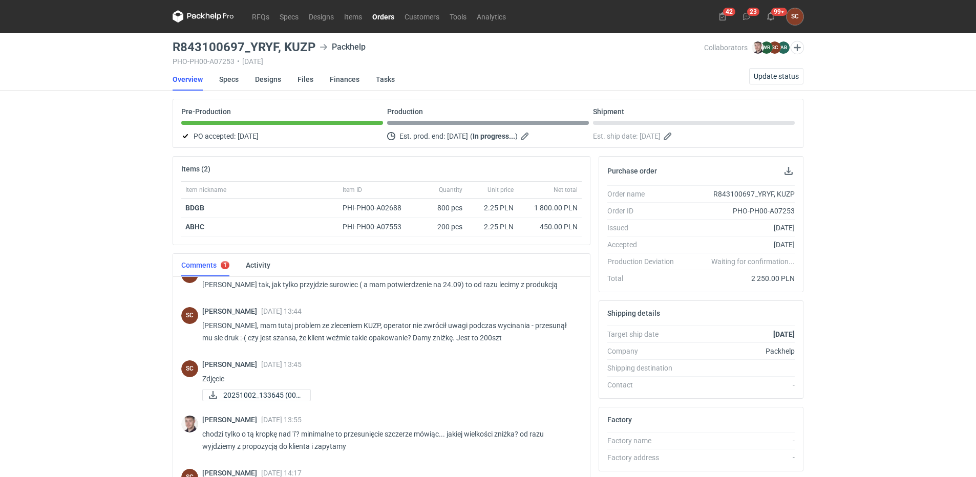
click at [384, 11] on link "Orders" at bounding box center [383, 16] width 32 height 12
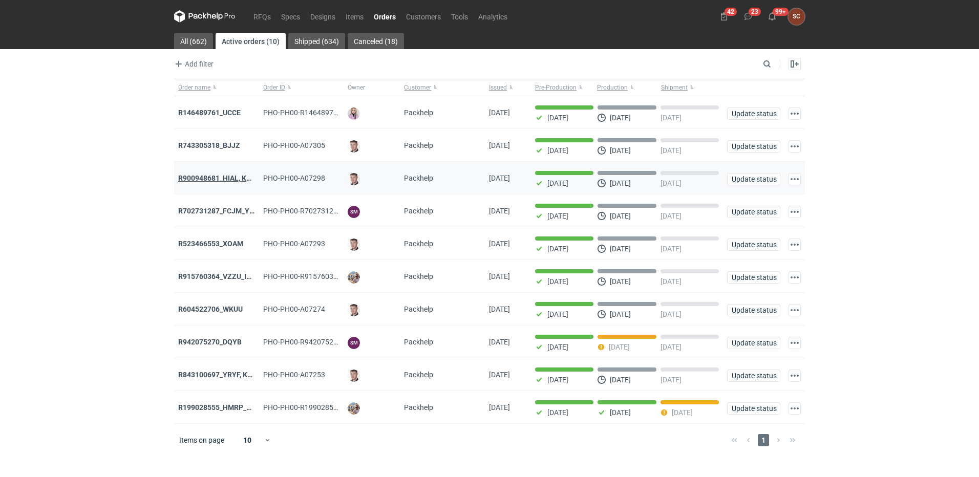
click at [242, 175] on strong "R900948681_HIAL, KMPI" at bounding box center [218, 178] width 81 height 8
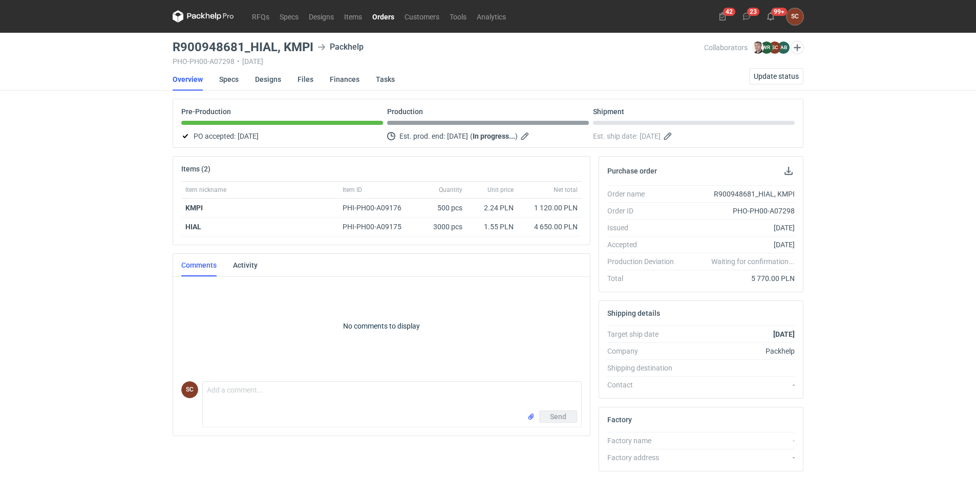
click at [392, 12] on link "Orders" at bounding box center [383, 16] width 32 height 12
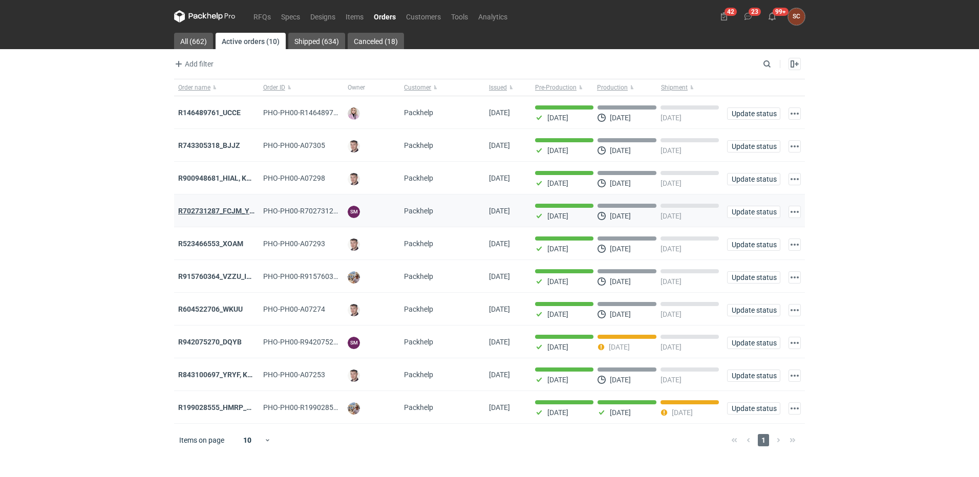
click at [234, 214] on strong "R702731287_FCJM_YLPU" at bounding box center [220, 211] width 84 height 8
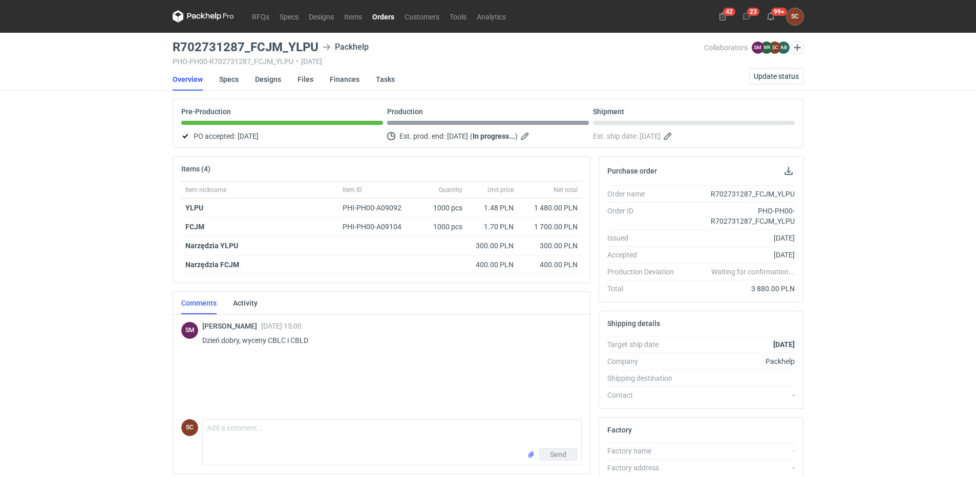
click at [390, 15] on link "Orders" at bounding box center [383, 16] width 32 height 12
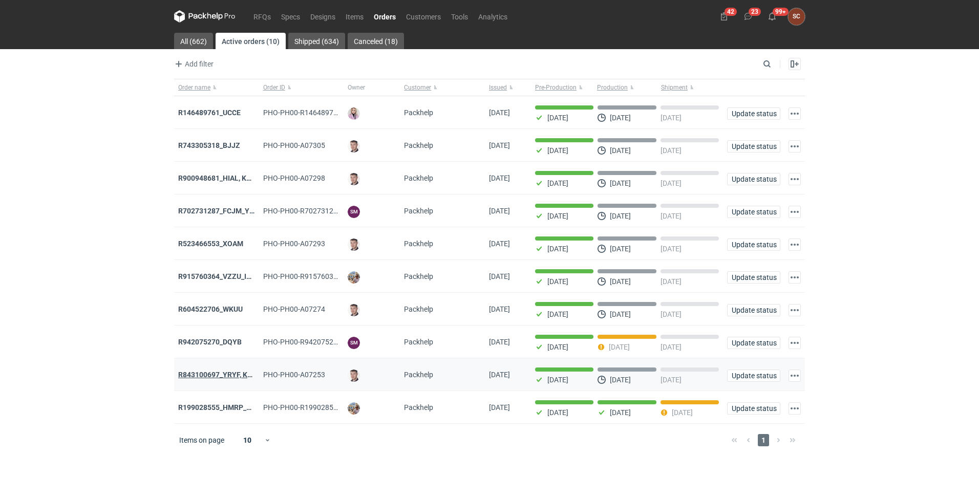
click at [229, 379] on strong "R843100697_YRYF, KUZP" at bounding box center [219, 375] width 83 height 8
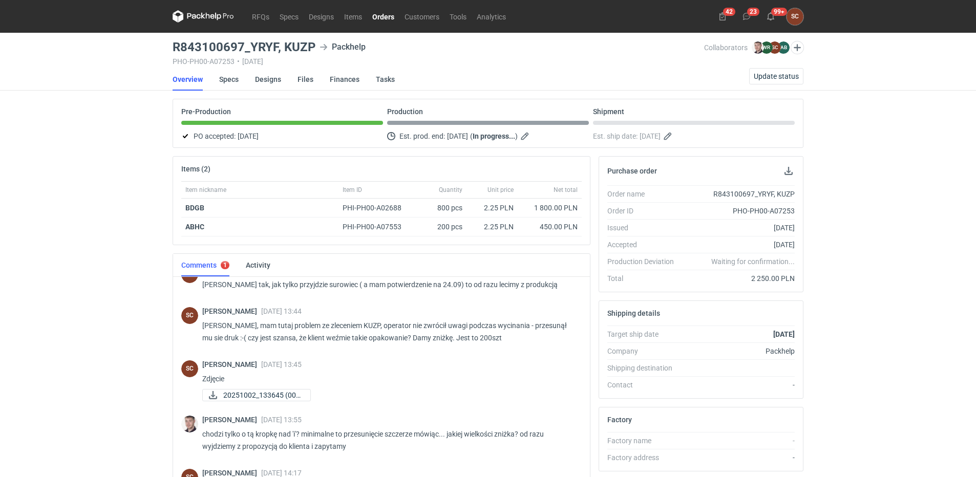
click at [388, 15] on link "Orders" at bounding box center [383, 16] width 32 height 12
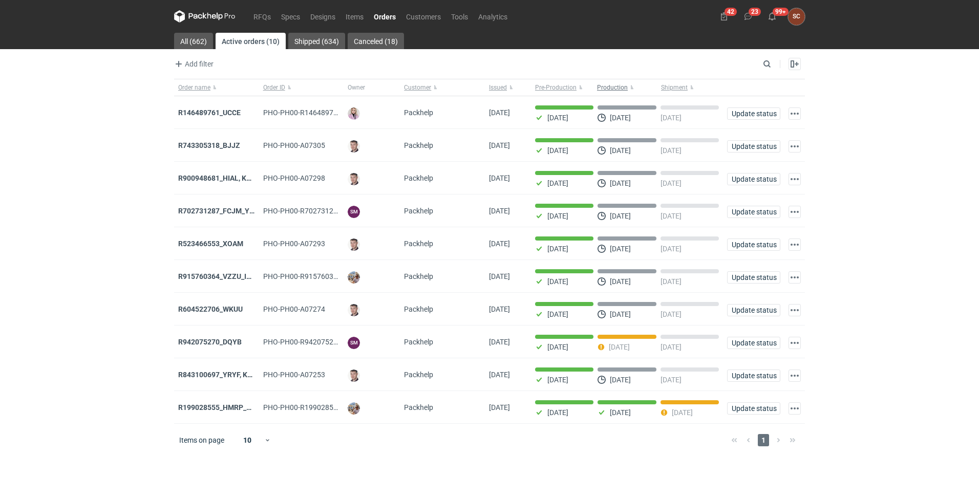
click at [630, 87] on button "Production" at bounding box center [627, 87] width 64 height 16
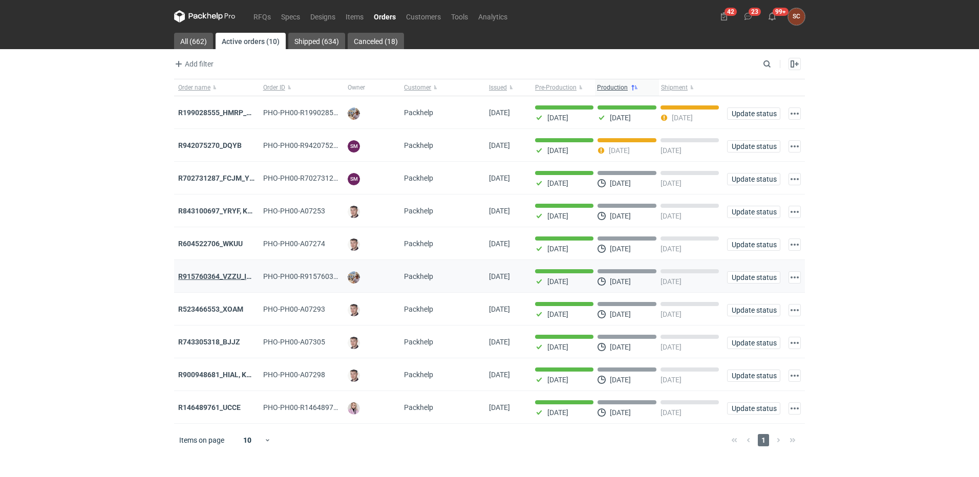
click at [222, 278] on strong "R915760364_VZZU_IOFY" at bounding box center [219, 276] width 82 height 8
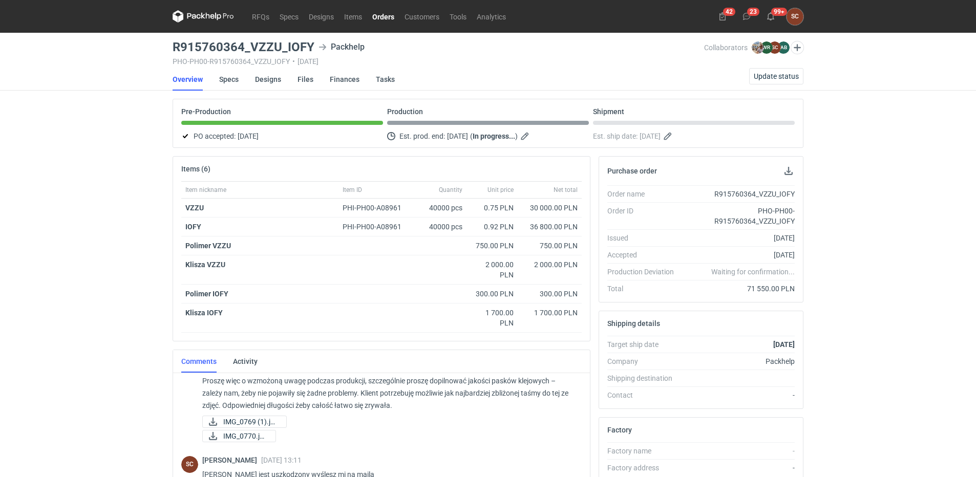
click at [241, 78] on li "Specs" at bounding box center [237, 79] width 36 height 23
click at [229, 79] on link "Specs" at bounding box center [228, 79] width 19 height 23
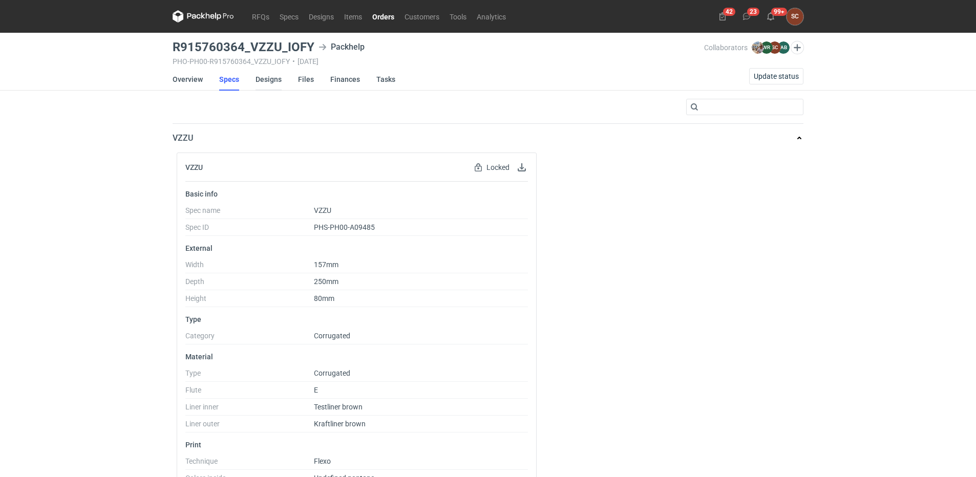
click at [274, 80] on link "Designs" at bounding box center [269, 79] width 26 height 23
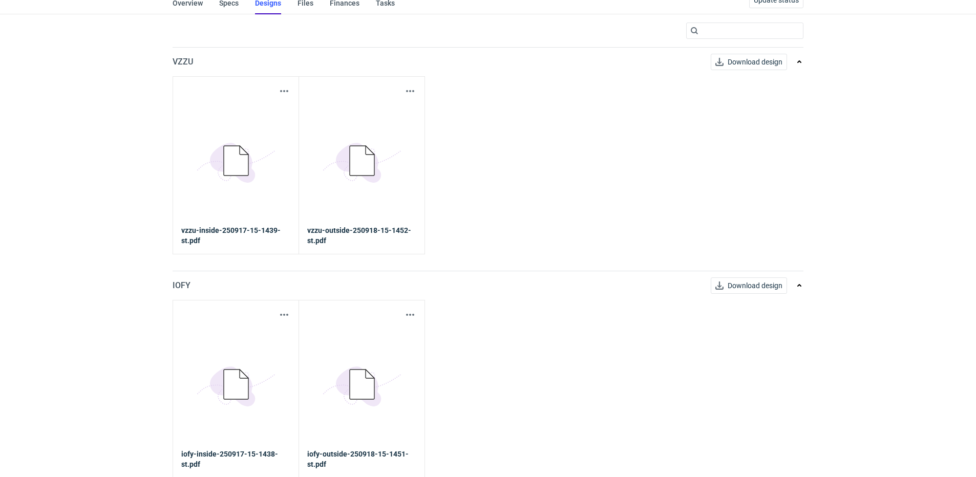
scroll to position [77, 0]
click at [285, 311] on button "button" at bounding box center [284, 314] width 12 height 12
click at [263, 334] on link "Download design part" at bounding box center [239, 336] width 94 height 16
click at [406, 316] on button "button" at bounding box center [410, 314] width 12 height 12
click at [377, 338] on link "Download design part" at bounding box center [365, 336] width 94 height 16
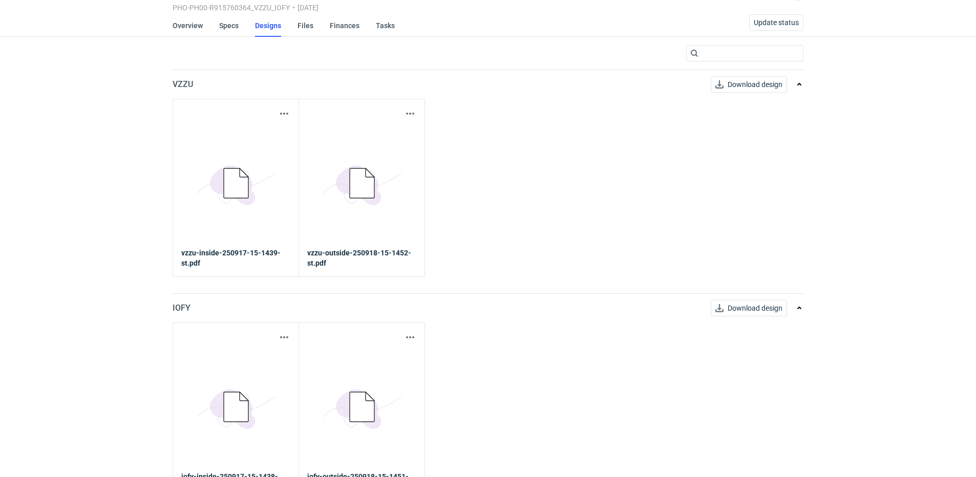
scroll to position [0, 0]
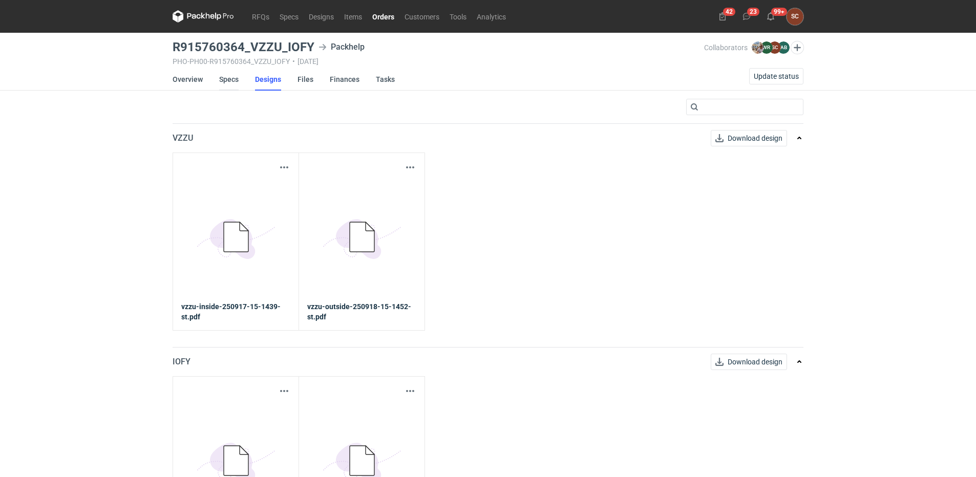
click at [228, 81] on link "Specs" at bounding box center [228, 79] width 19 height 23
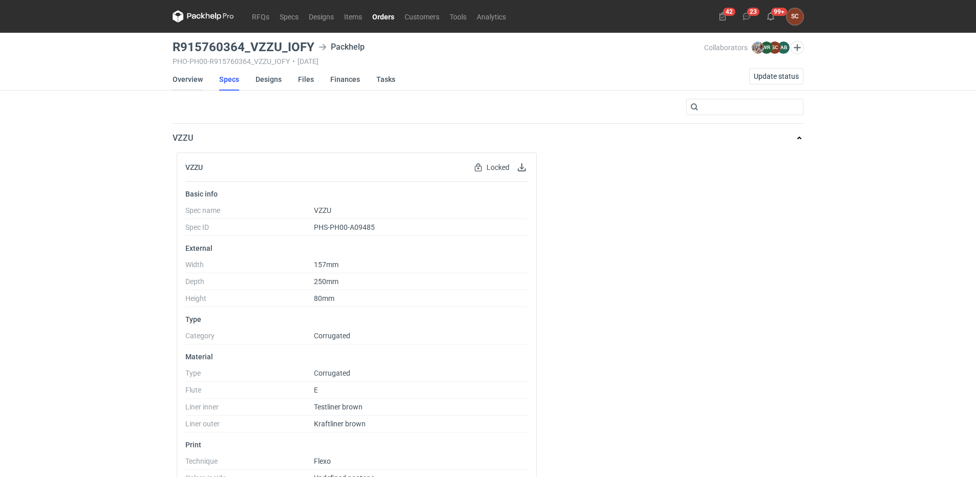
click at [187, 79] on link "Overview" at bounding box center [188, 79] width 30 height 23
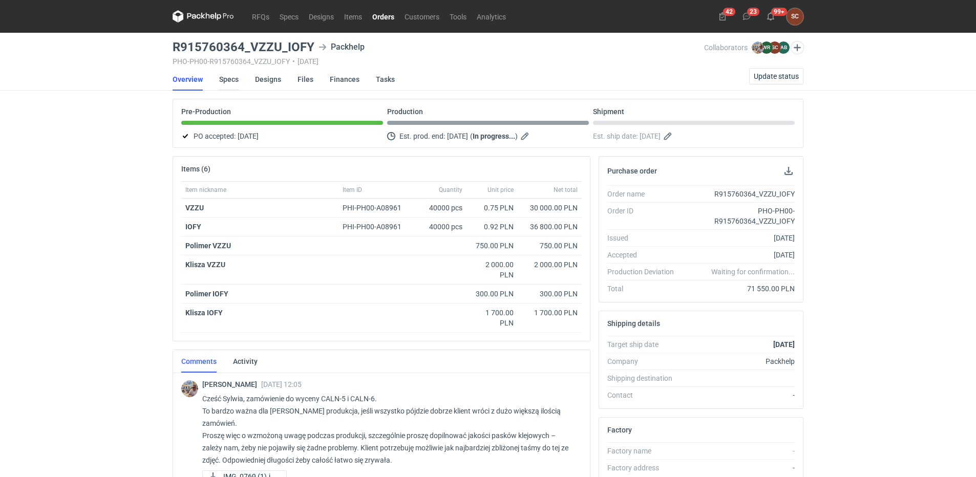
click at [235, 80] on link "Specs" at bounding box center [228, 79] width 19 height 23
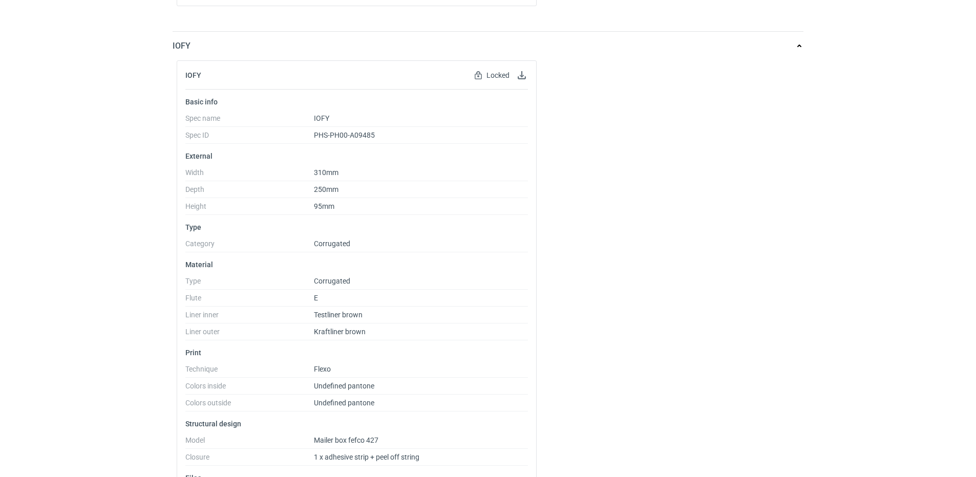
scroll to position [717, 0]
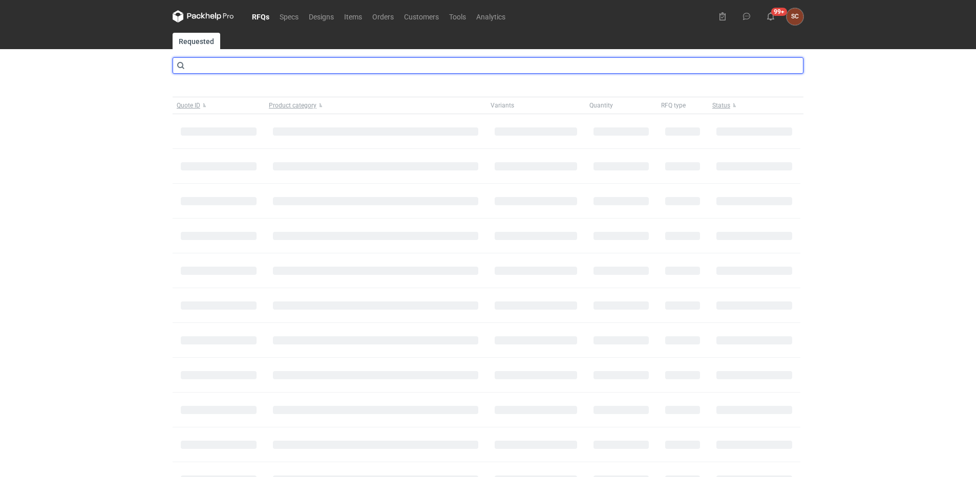
click at [268, 71] on input "text" at bounding box center [488, 65] width 631 height 16
type input "cboj"
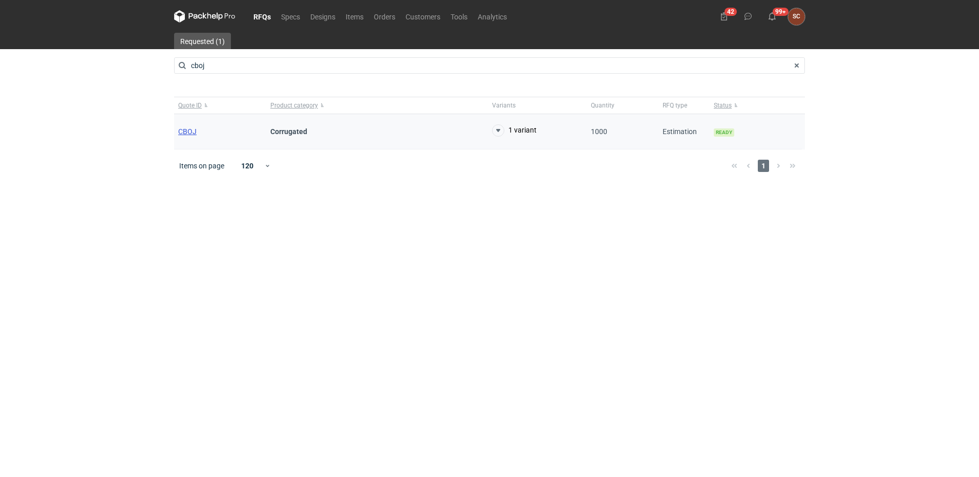
click at [189, 130] on span "CBOJ" at bounding box center [187, 132] width 18 height 8
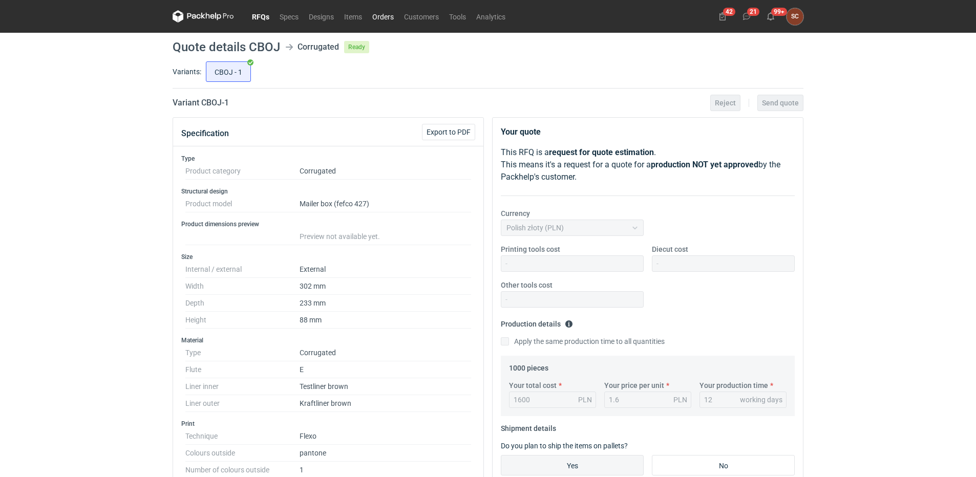
click at [387, 20] on link "Orders" at bounding box center [383, 16] width 32 height 12
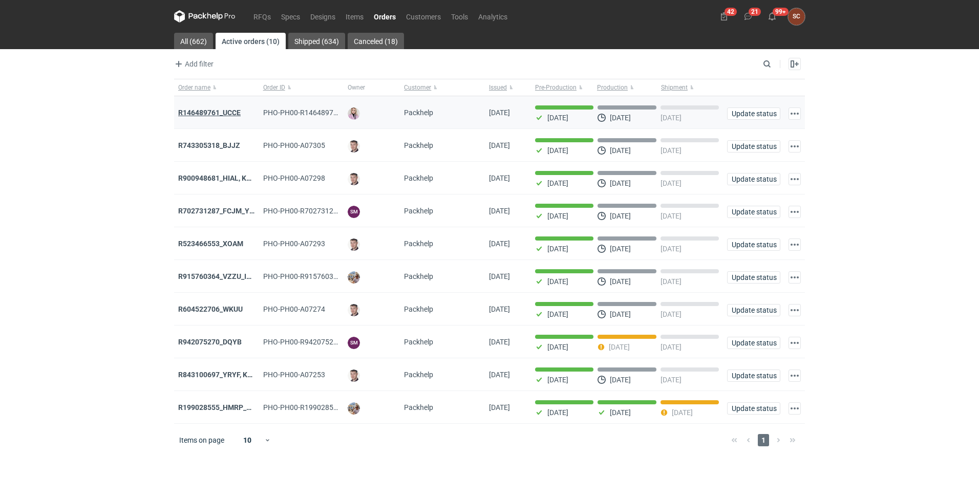
click at [217, 112] on strong "R146489761_UCCE" at bounding box center [209, 113] width 62 height 8
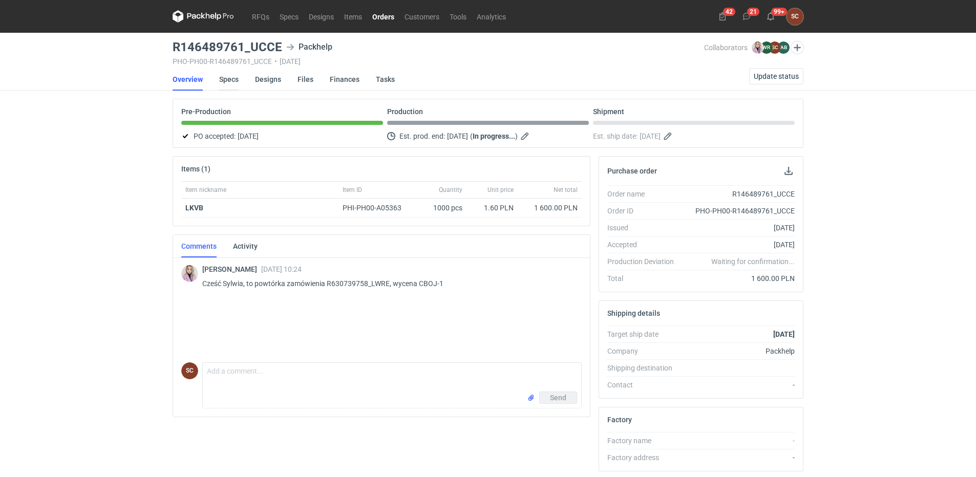
click at [224, 77] on link "Specs" at bounding box center [228, 79] width 19 height 23
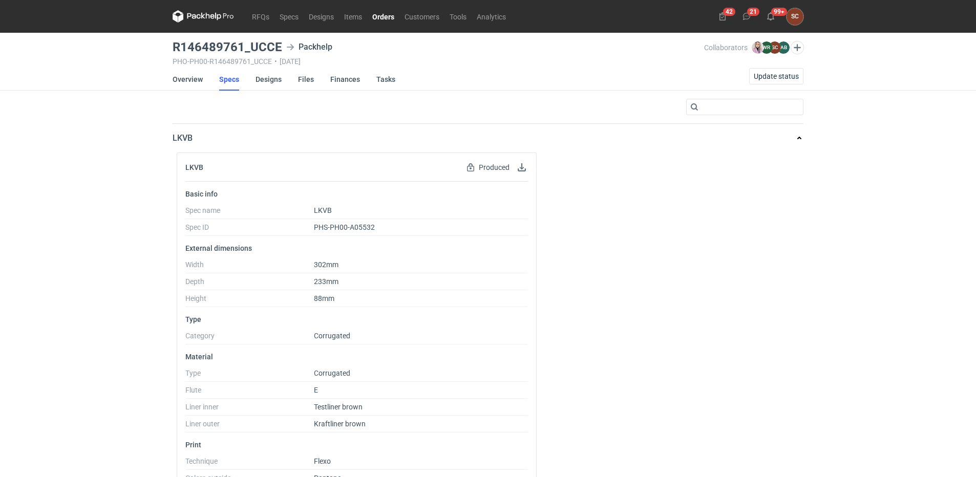
click at [375, 19] on link "Orders" at bounding box center [383, 16] width 32 height 12
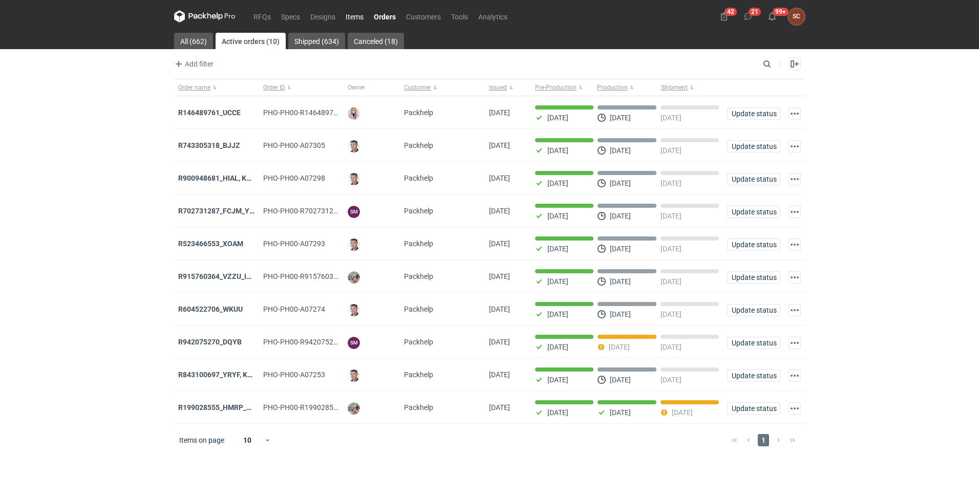
click at [359, 14] on link "Items" at bounding box center [355, 16] width 28 height 12
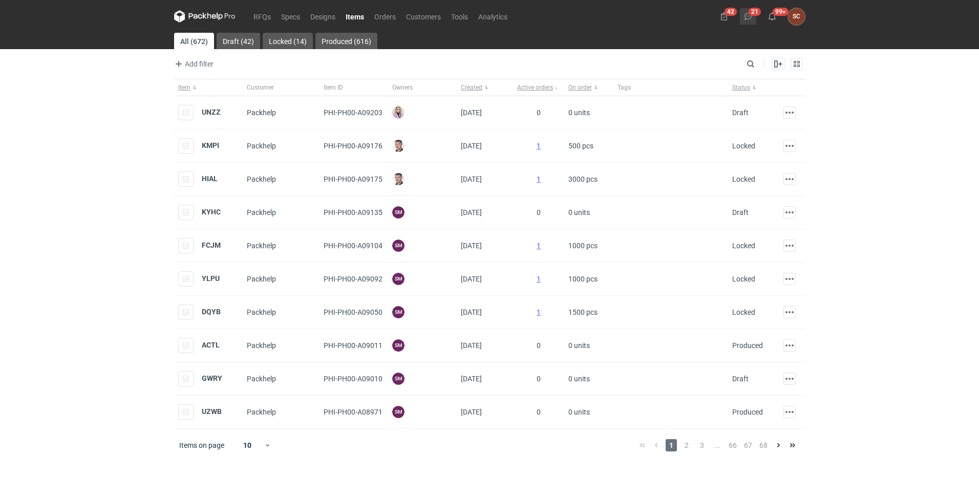
click at [752, 13] on button "21" at bounding box center [748, 16] width 16 height 16
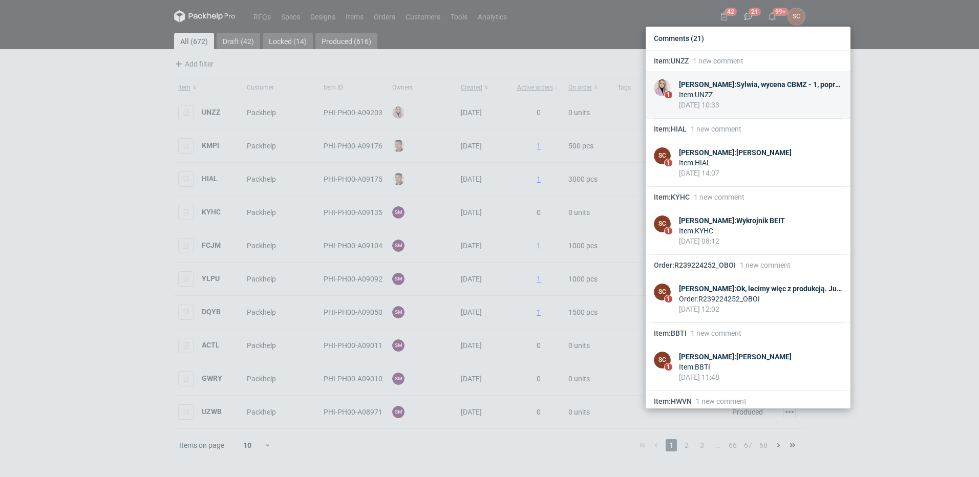
click at [766, 88] on div "Klaudia Wiśniewska : Sylwia, wycena CBMZ - 1, poproszę siatkę :)" at bounding box center [760, 84] width 163 height 10
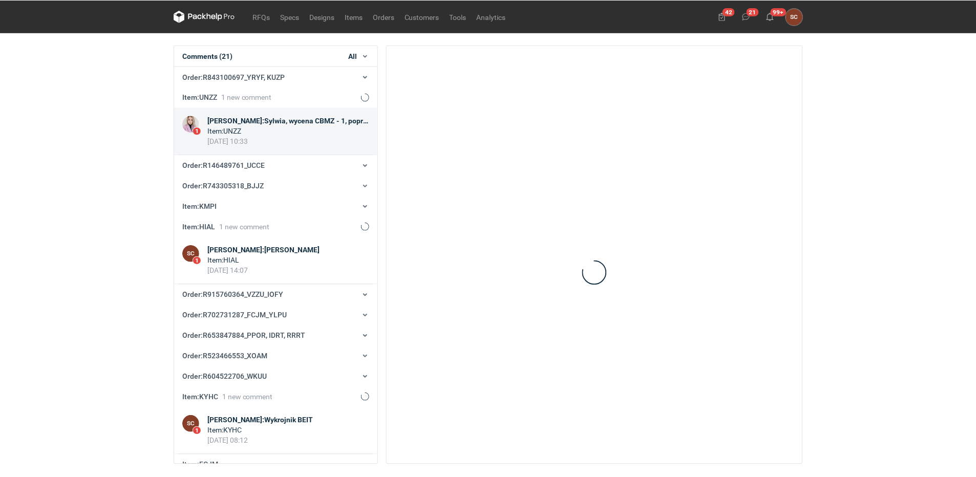
scroll to position [41, 0]
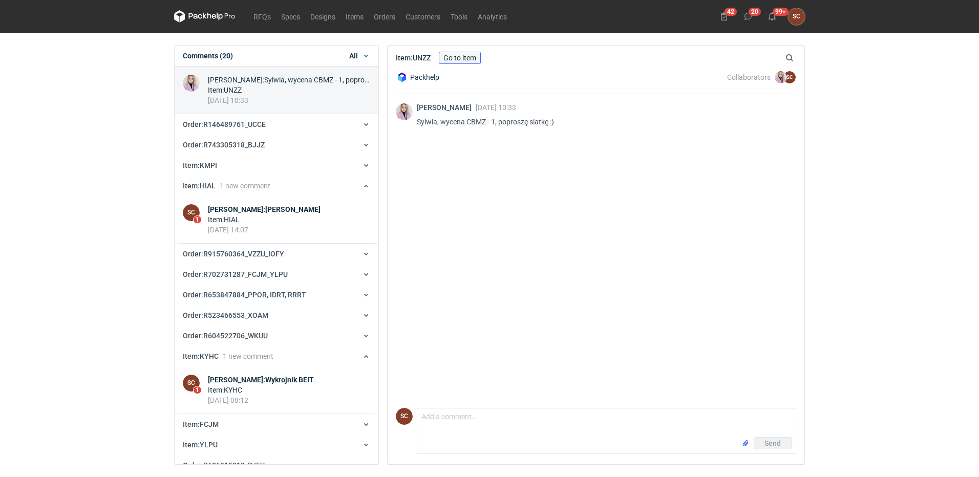
click at [470, 59] on link "Go to item" at bounding box center [460, 58] width 42 height 12
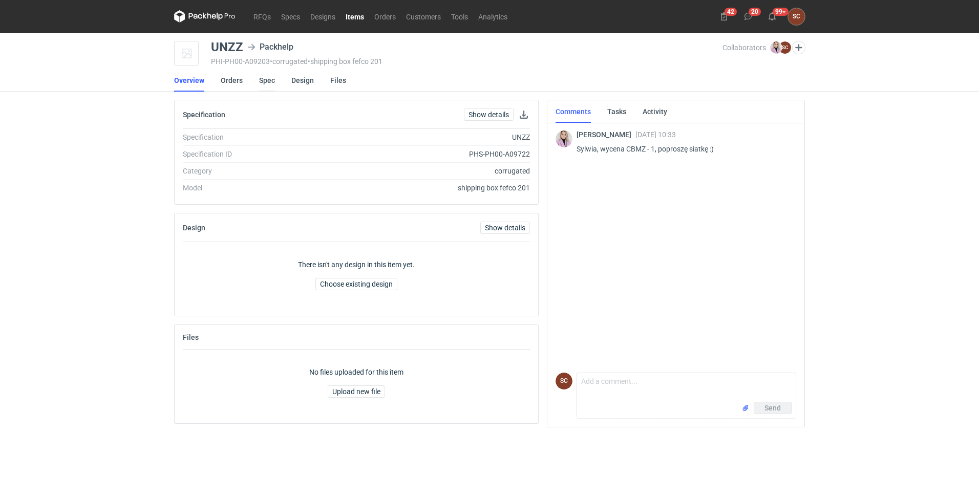
click at [263, 85] on link "Spec" at bounding box center [267, 80] width 16 height 23
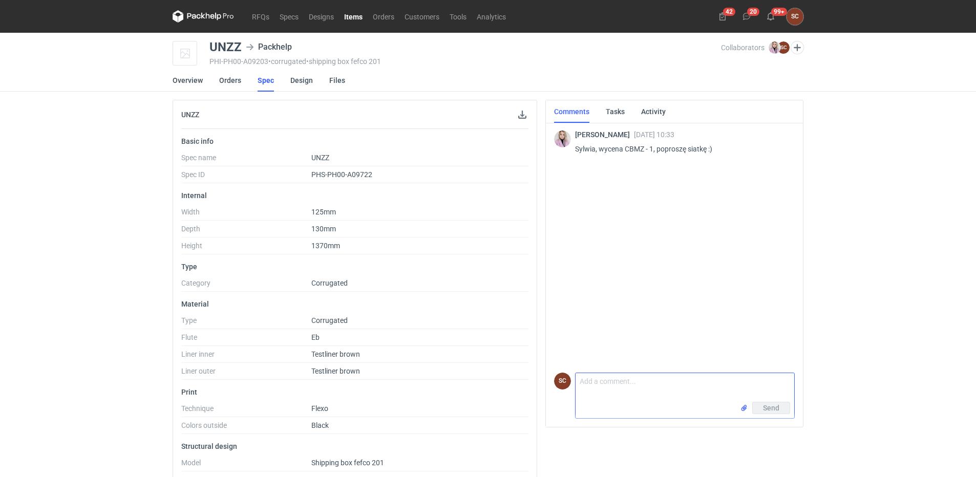
click at [621, 395] on textarea "Comment message" at bounding box center [685, 387] width 219 height 29
type textarea "Siatka"
click at [745, 406] on input "file" at bounding box center [744, 408] width 8 height 11
click at [632, 389] on span "UNZZ EB 130x125..." at bounding box center [631, 390] width 60 height 11
click at [770, 407] on span "Send" at bounding box center [771, 408] width 16 height 7
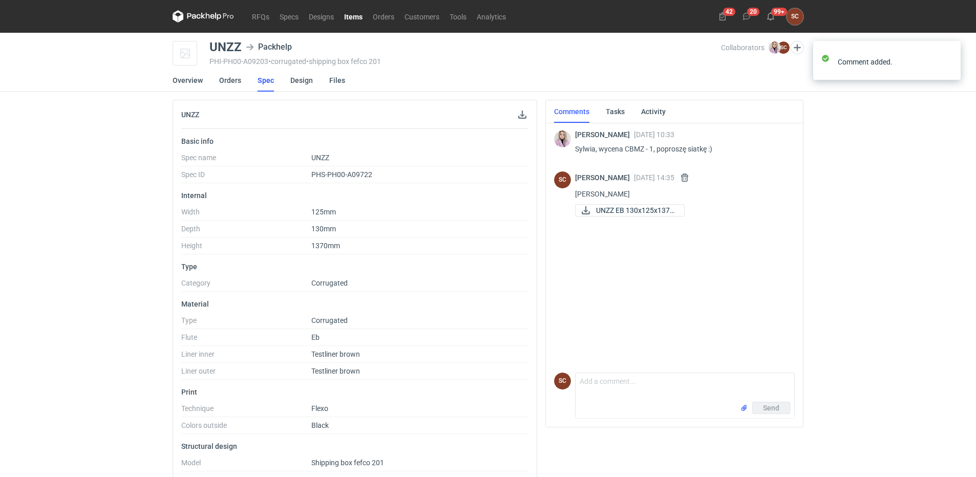
click at [347, 16] on link "Items" at bounding box center [353, 16] width 29 height 12
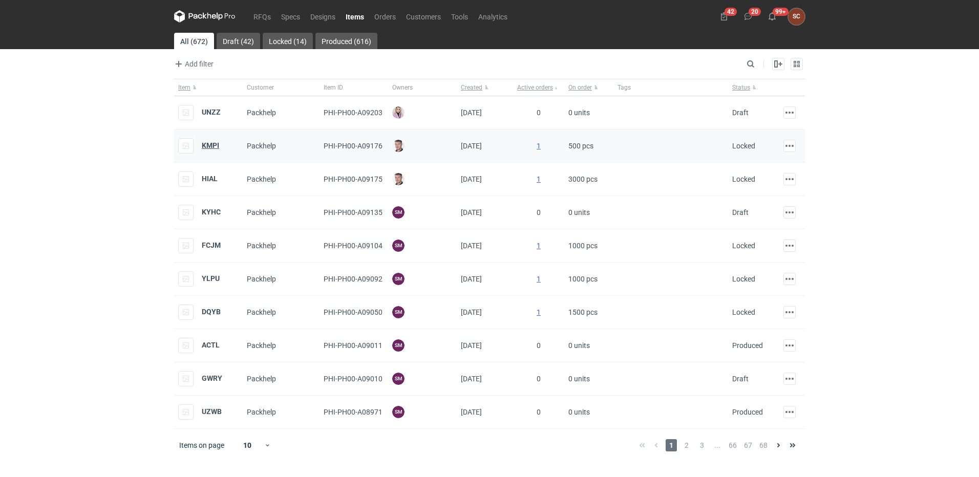
click at [212, 142] on strong "KMPI" at bounding box center [210, 145] width 17 height 8
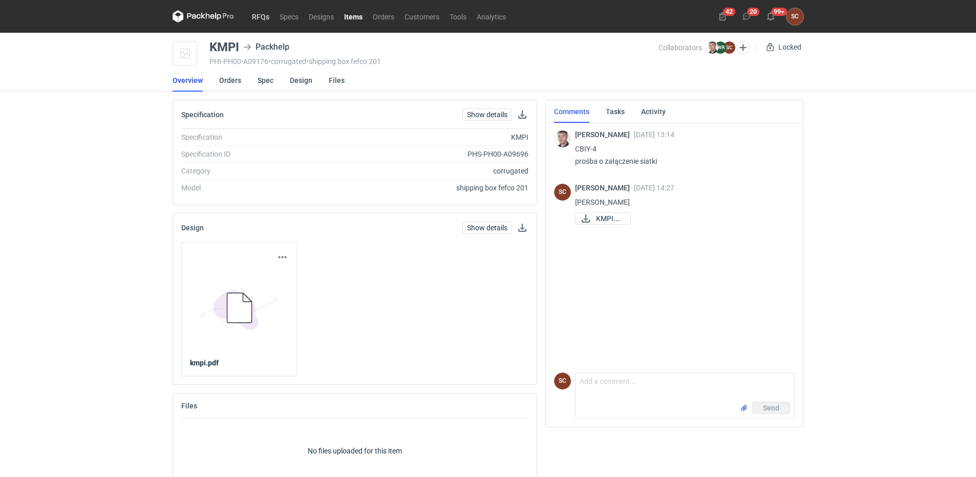
click at [259, 16] on link "RFQs" at bounding box center [261, 16] width 28 height 12
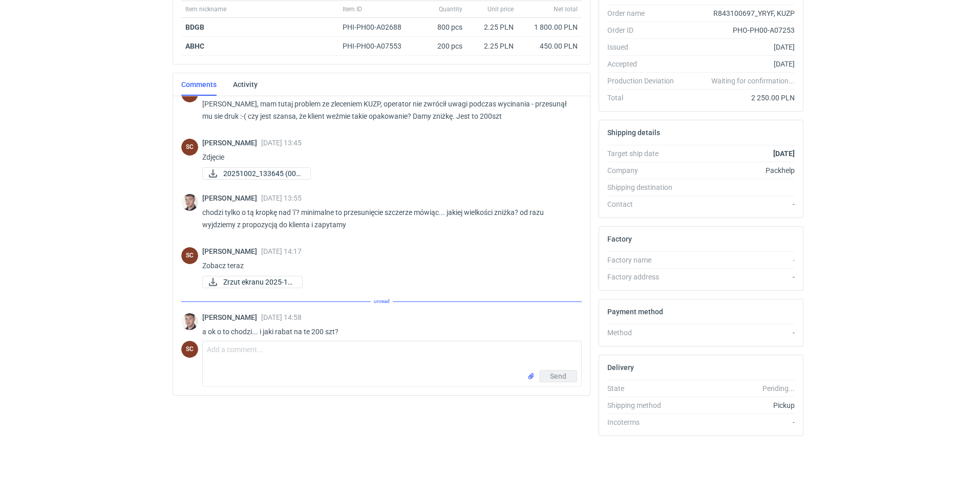
scroll to position [304, 0]
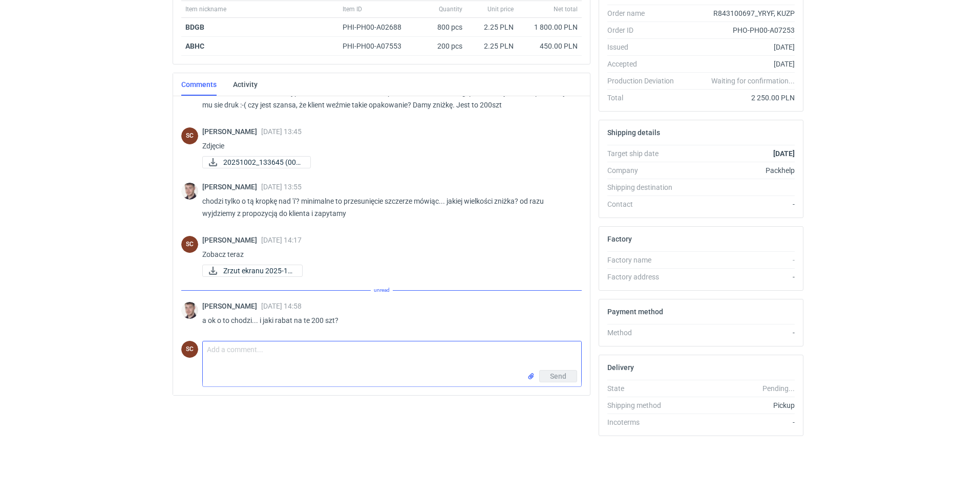
click at [281, 362] on textarea "Comment message" at bounding box center [392, 356] width 378 height 29
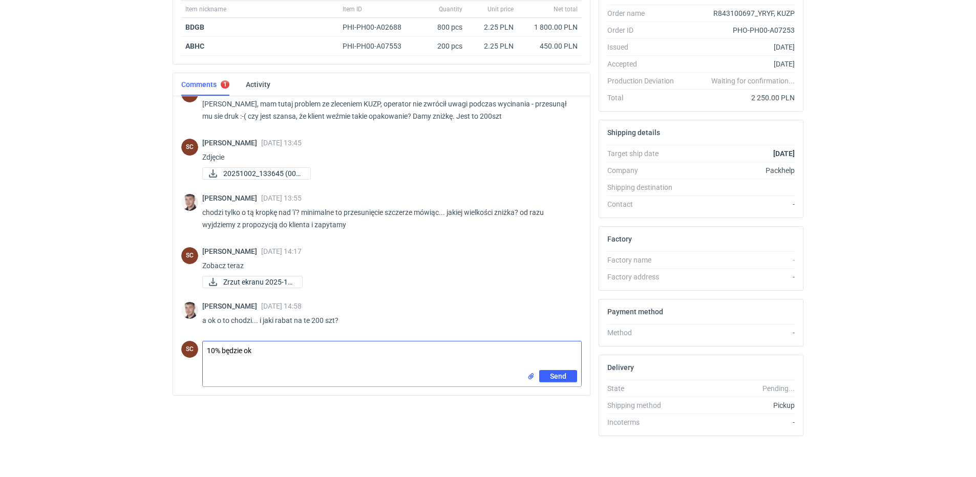
click at [282, 354] on textarea "10% będzie ok" at bounding box center [392, 356] width 378 height 29
type textarea "10% będzie ok?"
click at [549, 375] on button "Send" at bounding box center [558, 376] width 38 height 12
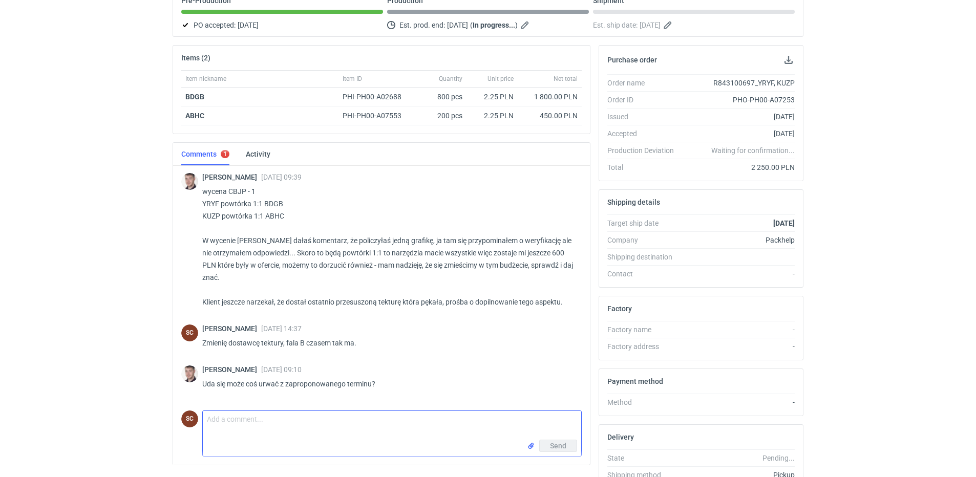
scroll to position [0, 0]
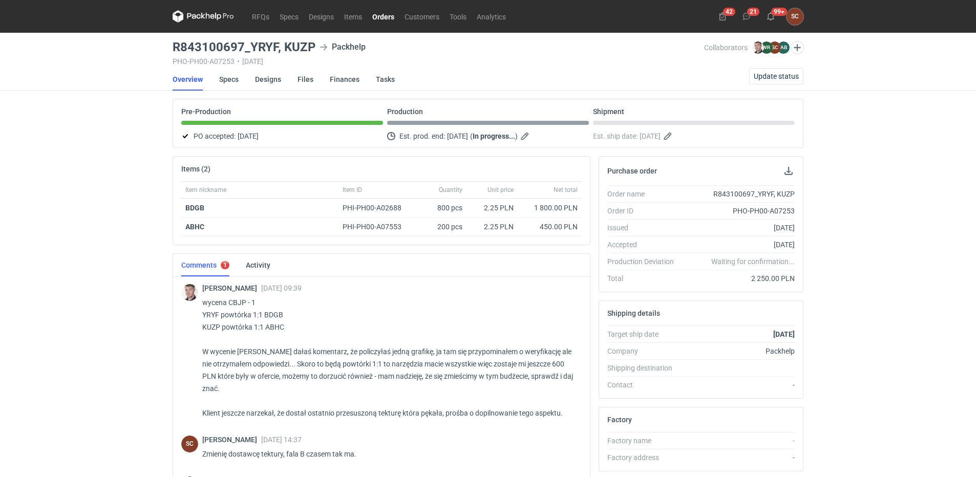
click at [375, 15] on link "Orders" at bounding box center [383, 16] width 32 height 12
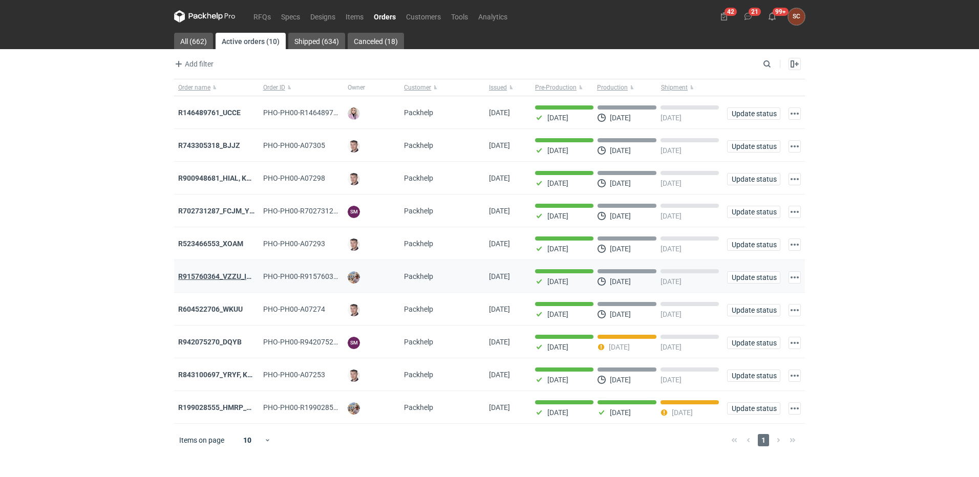
click at [230, 276] on strong "R915760364_VZZU_IOFY" at bounding box center [219, 276] width 82 height 8
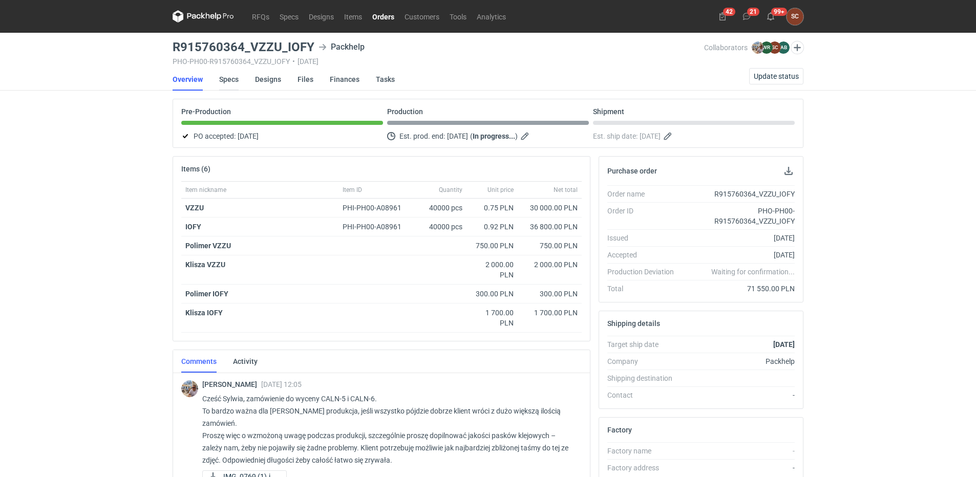
click at [230, 77] on link "Specs" at bounding box center [228, 79] width 19 height 23
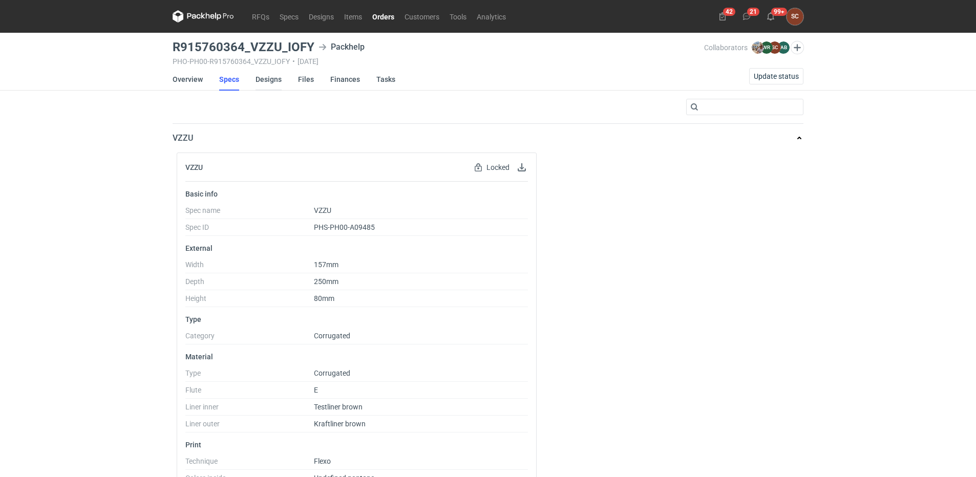
click at [272, 81] on link "Designs" at bounding box center [269, 79] width 26 height 23
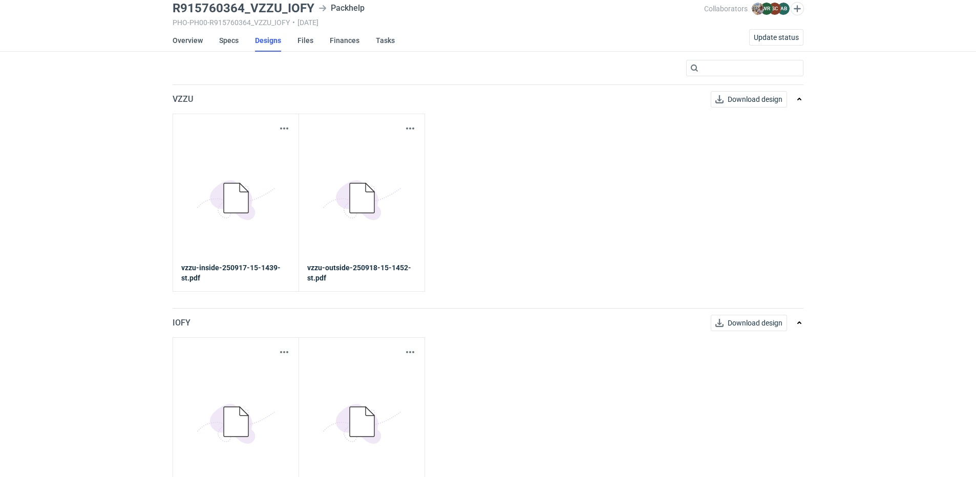
scroll to position [77, 0]
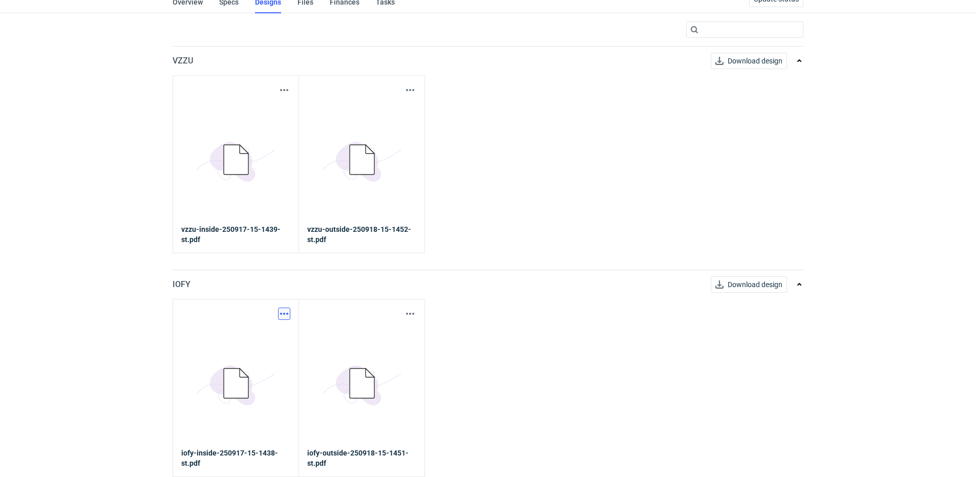
click at [284, 312] on button "button" at bounding box center [284, 314] width 12 height 12
click at [265, 336] on link "Download design part" at bounding box center [239, 336] width 94 height 16
click at [414, 315] on button "button" at bounding box center [410, 314] width 12 height 12
click at [378, 338] on link "Download design part" at bounding box center [365, 336] width 94 height 16
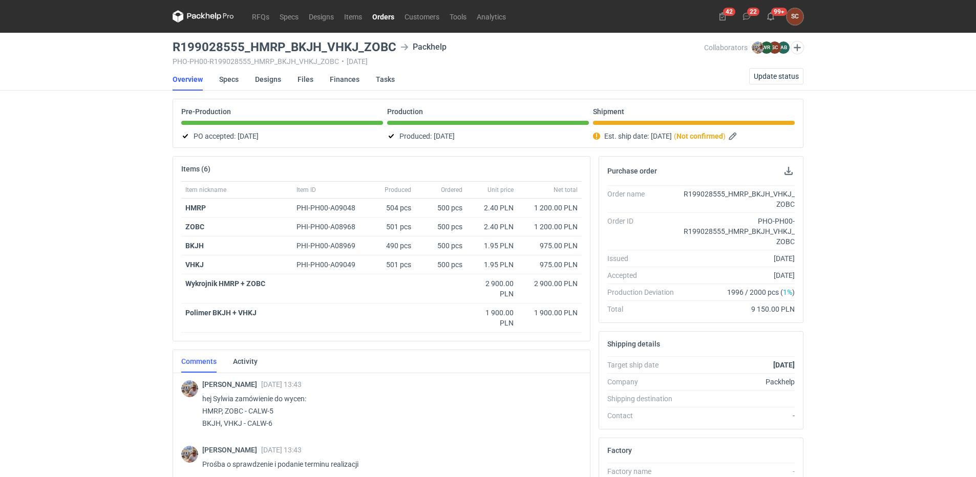
scroll to position [408, 0]
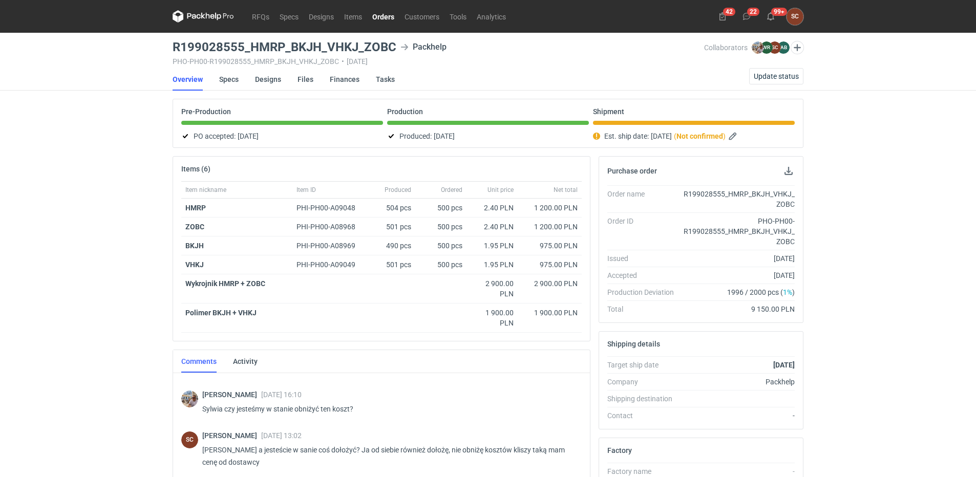
click at [373, 13] on link "Orders" at bounding box center [383, 16] width 32 height 12
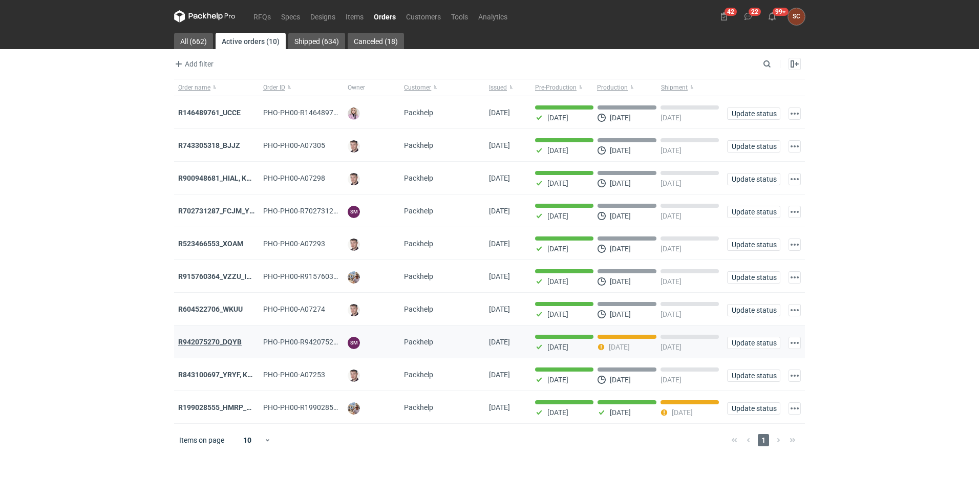
click at [208, 346] on strong "R942075270_DQYB" at bounding box center [209, 342] width 63 height 8
